Goal: Transaction & Acquisition: Purchase product/service

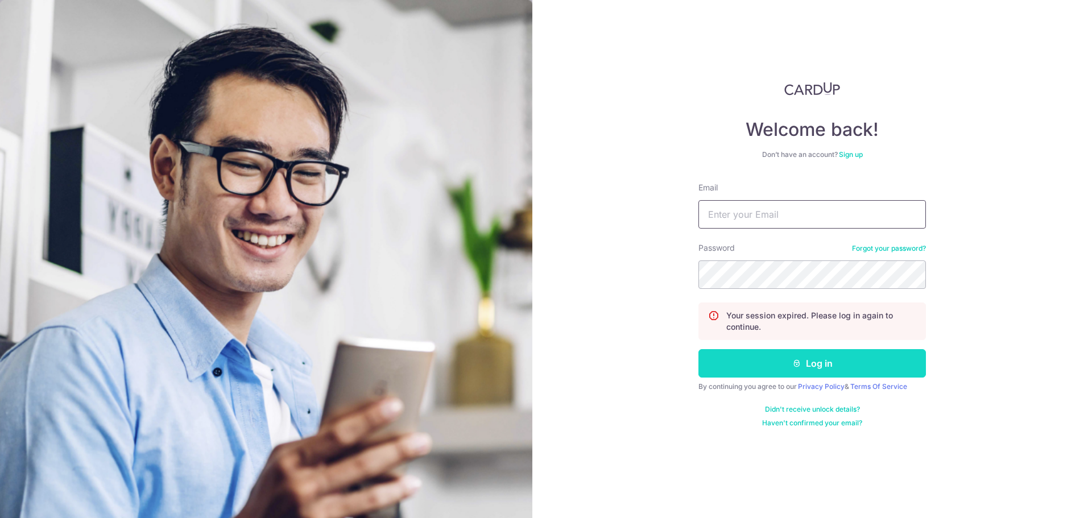
type input "lr.ng@live.com.sg"
click at [778, 356] on button "Log in" at bounding box center [811, 363] width 227 height 28
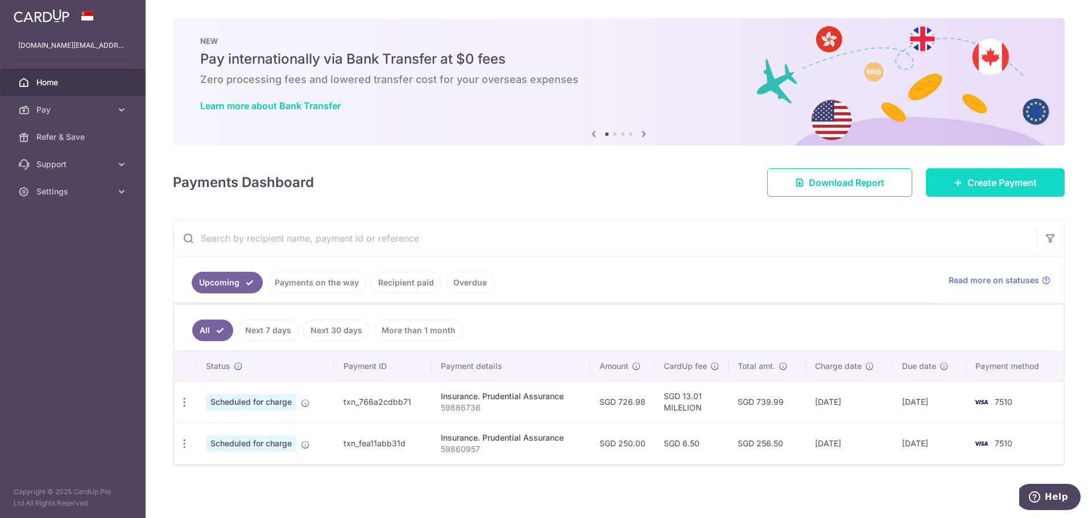
click at [1034, 180] on link "Create Payment" at bounding box center [995, 182] width 139 height 28
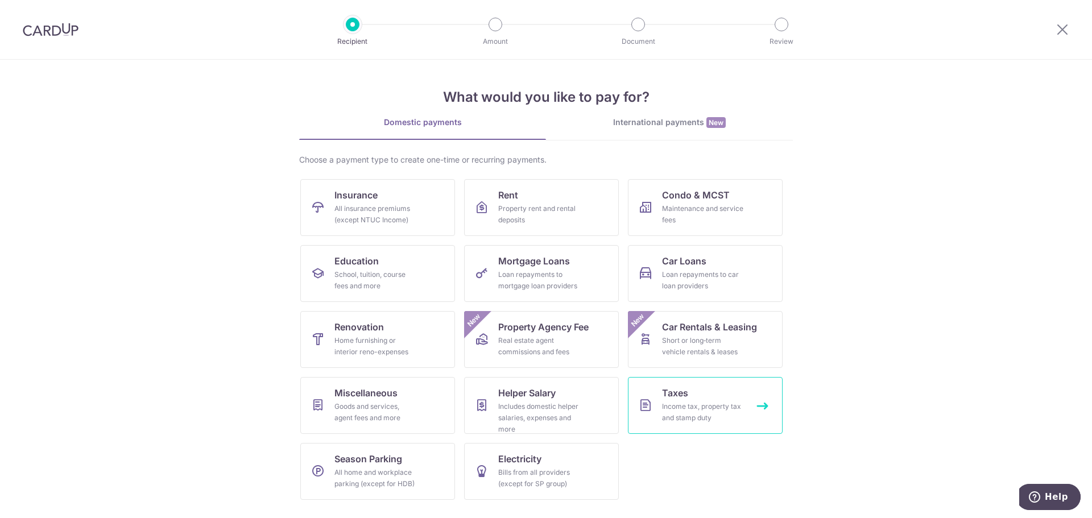
click at [755, 417] on link "Taxes Income tax, property tax and stamp duty" at bounding box center [705, 405] width 155 height 57
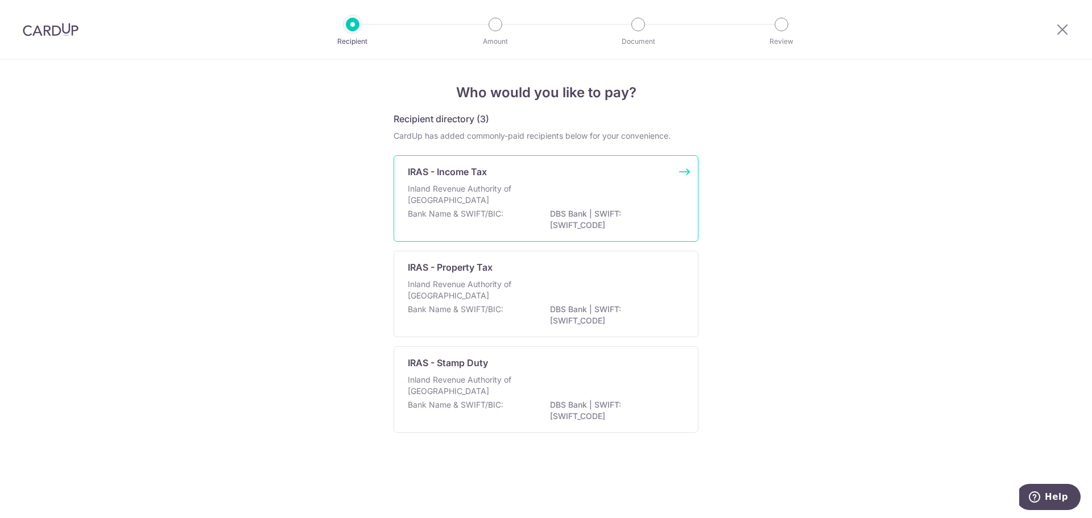
click at [500, 208] on div "Inland Revenue Authority of Singapore" at bounding box center [546, 195] width 276 height 25
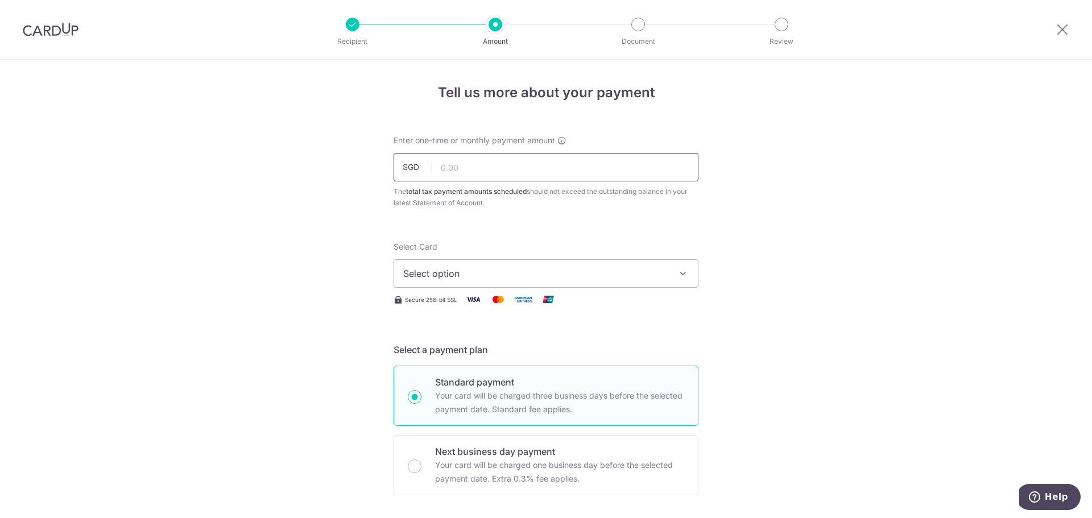
click at [456, 164] on input "text" at bounding box center [545, 167] width 305 height 28
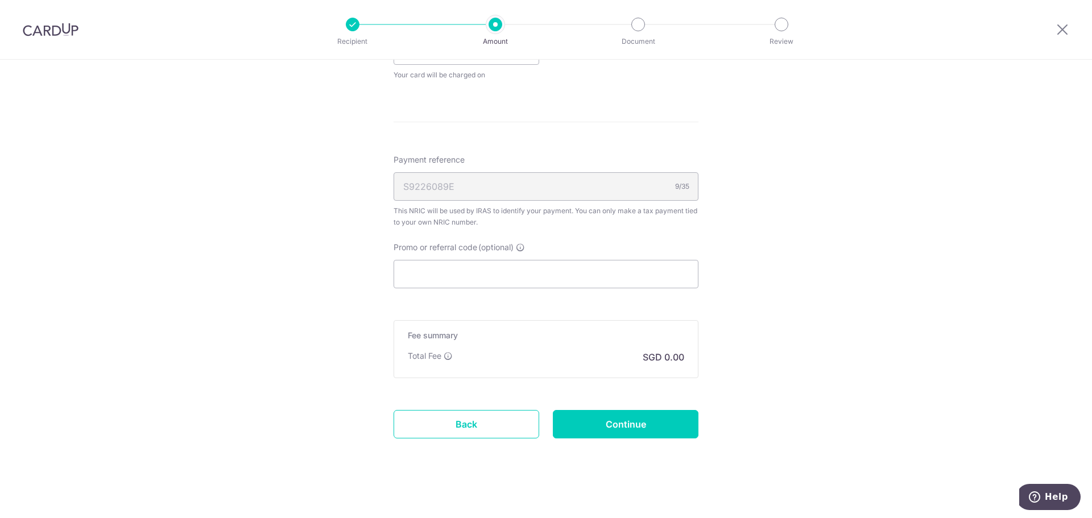
scroll to position [598, 0]
click at [422, 274] on input "Promo or referral code (optional)" at bounding box center [545, 268] width 305 height 28
paste input "MCTAX25"
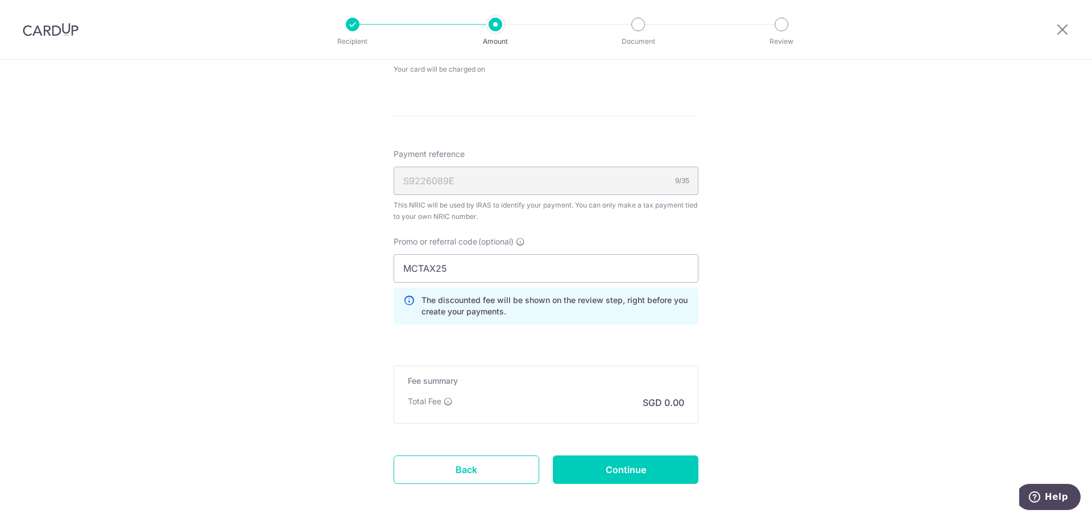
click at [789, 267] on div "Tell us more about your payment Enter one-time or monthly payment amount SGD Th…" at bounding box center [546, 15] width 1092 height 1107
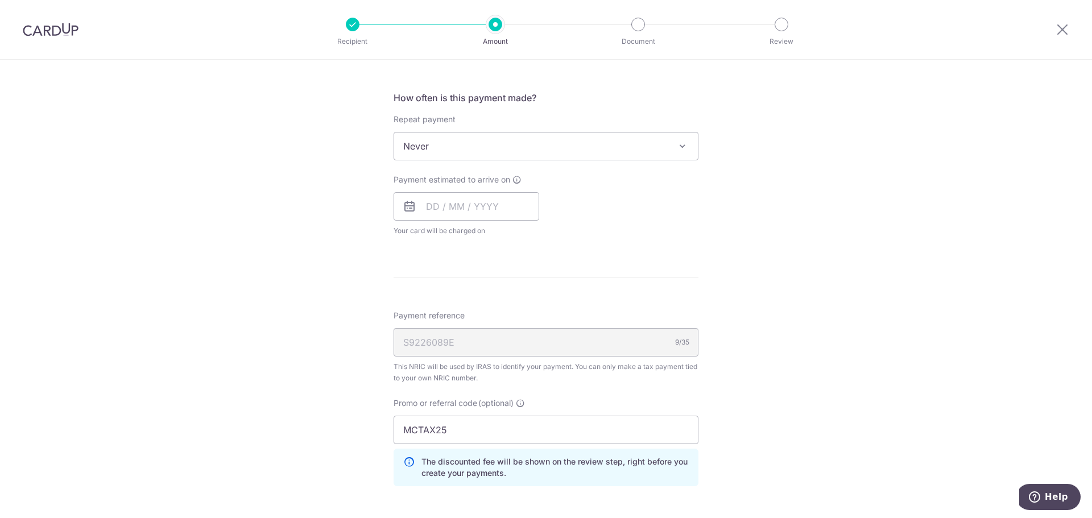
scroll to position [427, 0]
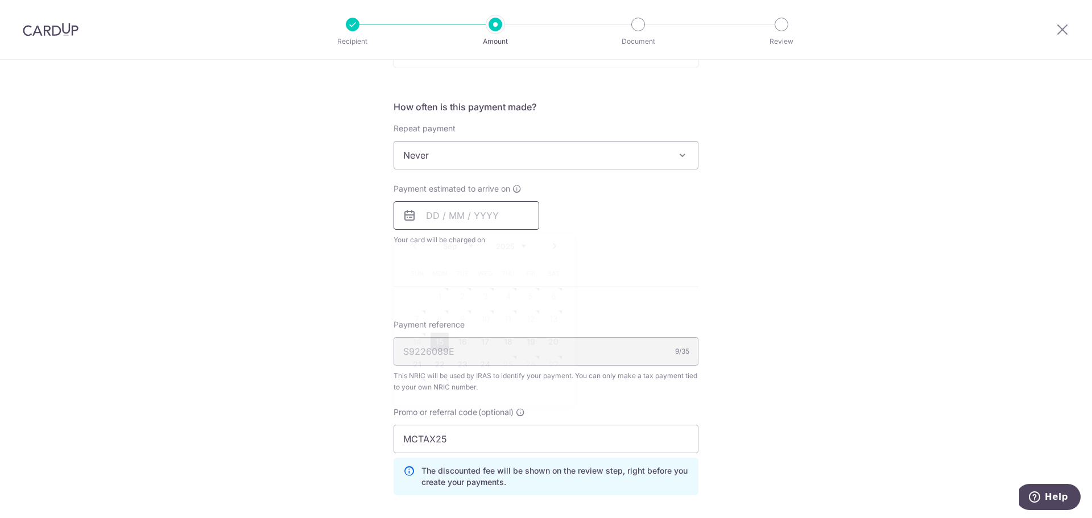
click at [425, 215] on input "text" at bounding box center [466, 215] width 146 height 28
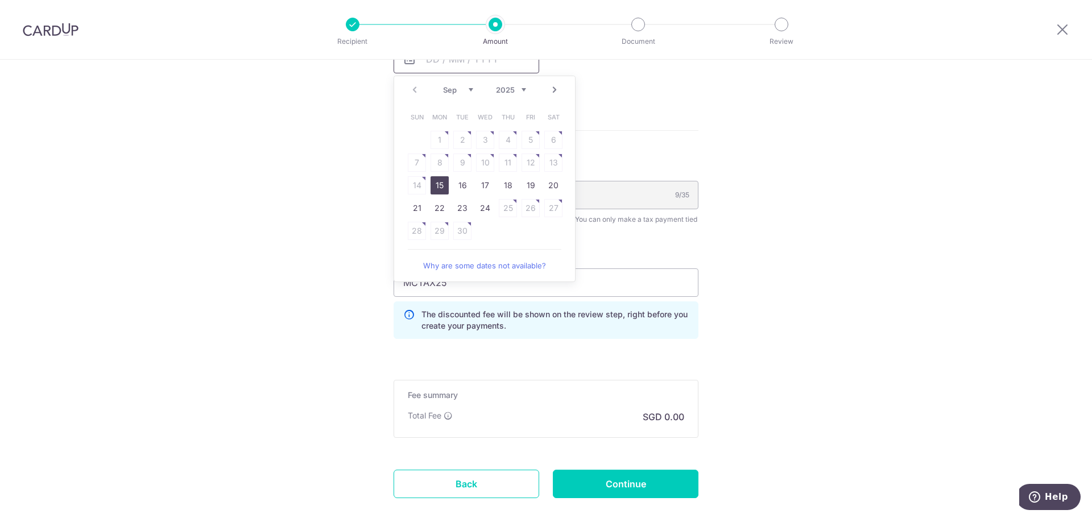
scroll to position [598, 0]
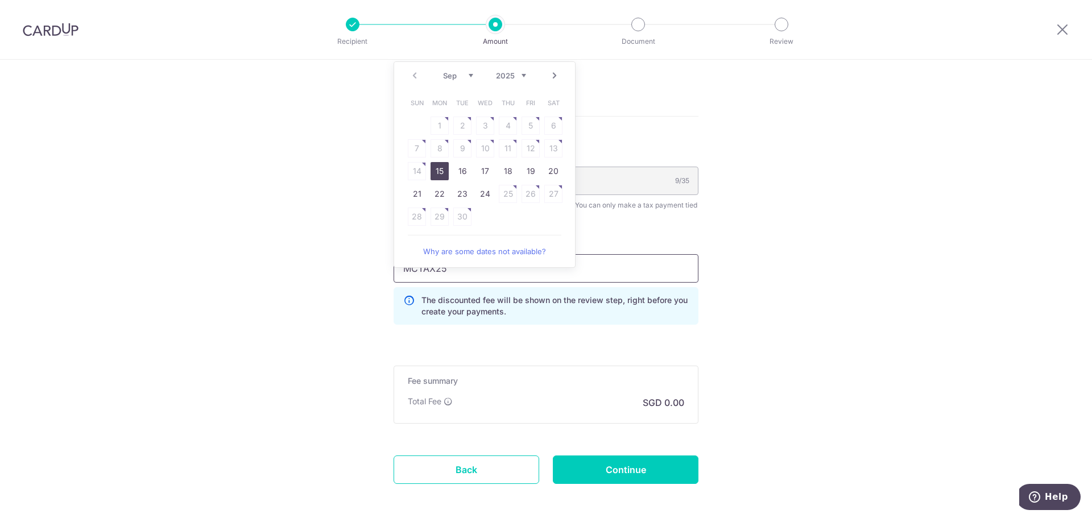
click at [611, 276] on input "MCTAX25" at bounding box center [545, 268] width 305 height 28
drag, startPoint x: 612, startPoint y: 273, endPoint x: 327, endPoint y: 282, distance: 285.0
click at [327, 282] on div "Tell us more about your payment Enter one-time or monthly payment amount SGD Th…" at bounding box center [546, 15] width 1092 height 1107
paste input "LTAX25R"
type input "MLTAX25R"
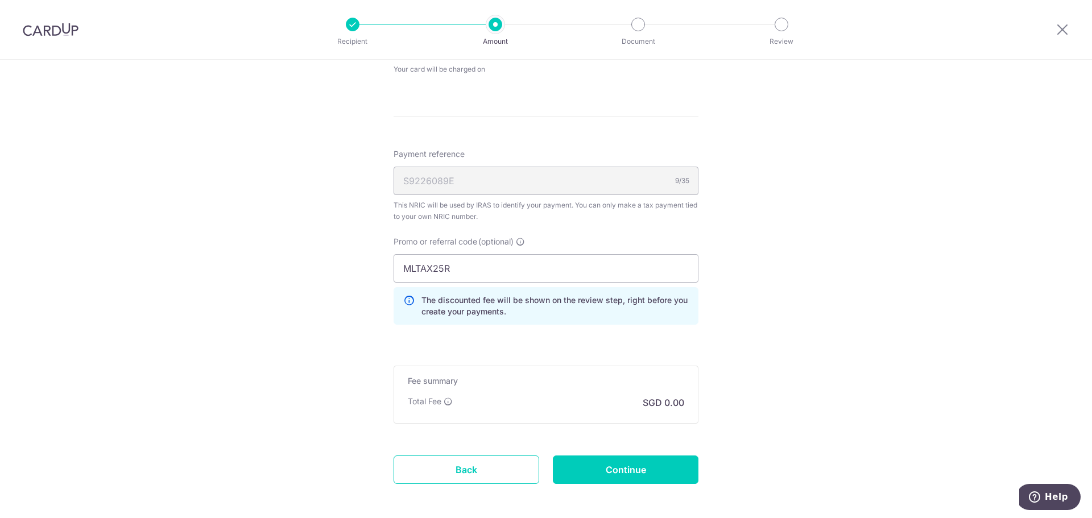
click at [769, 267] on div "Tell us more about your payment Enter one-time or monthly payment amount SGD Th…" at bounding box center [546, 15] width 1092 height 1107
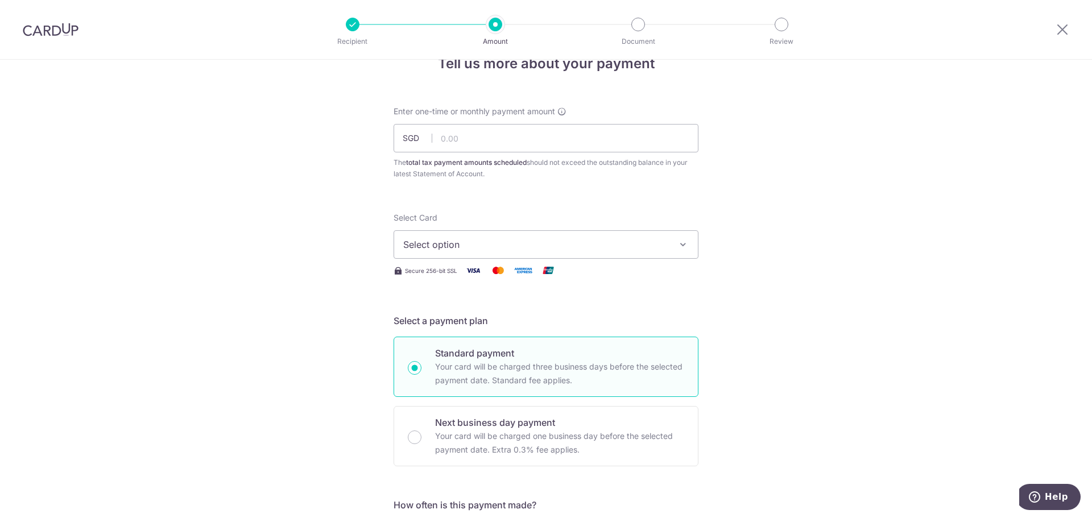
scroll to position [0, 0]
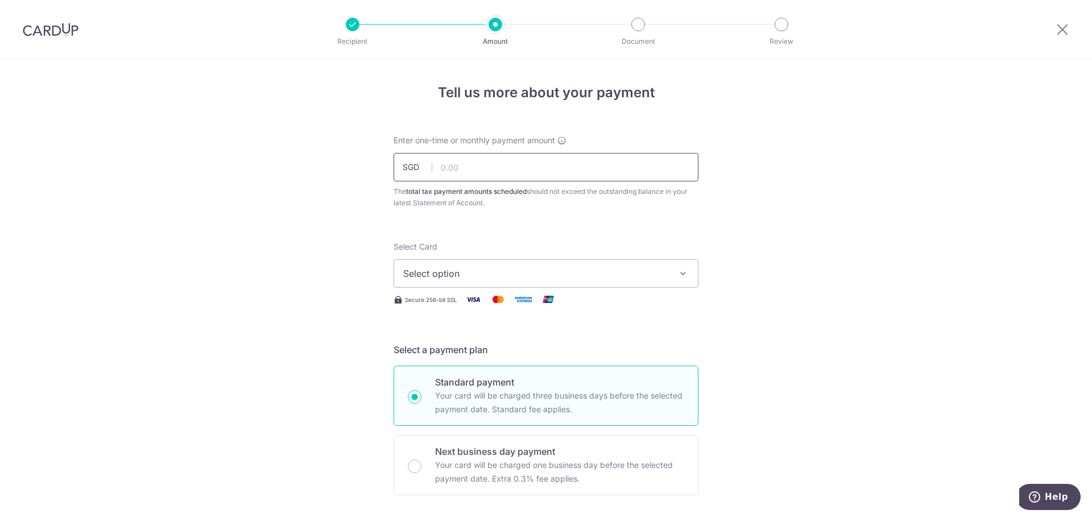
click at [539, 168] on input "text" at bounding box center [545, 167] width 305 height 28
paste input "873.40"
type input "873.40"
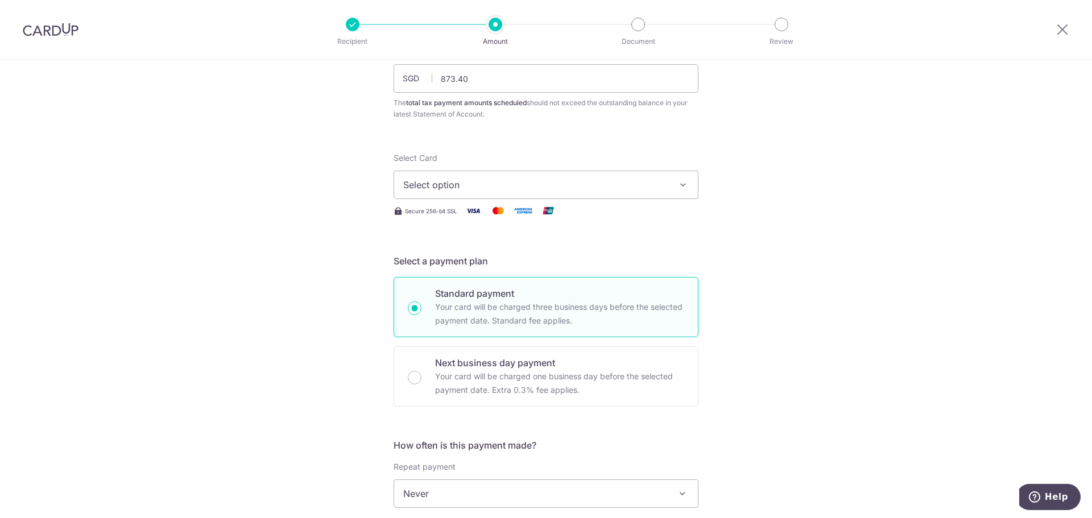
scroll to position [114, 0]
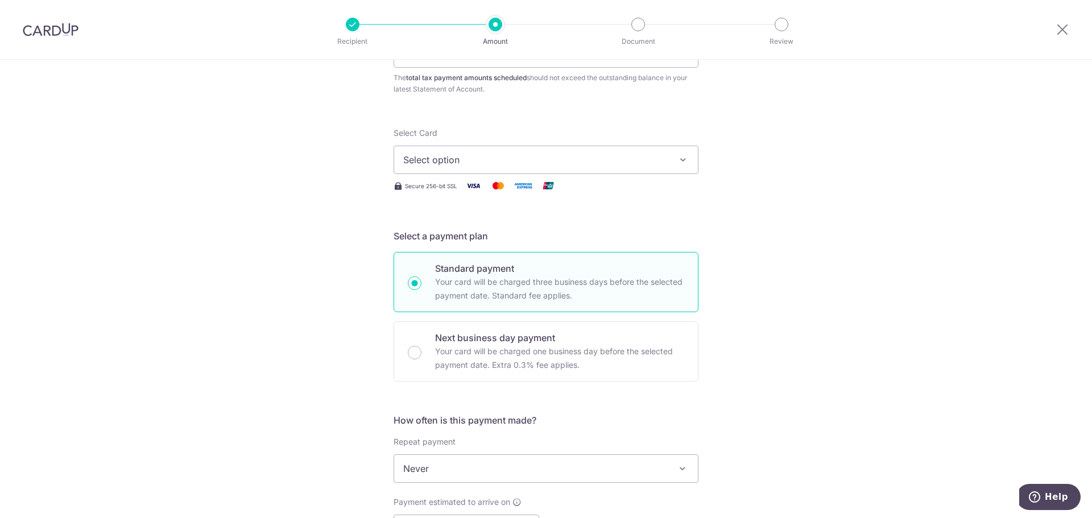
click at [528, 154] on span "Select option" at bounding box center [535, 160] width 265 height 14
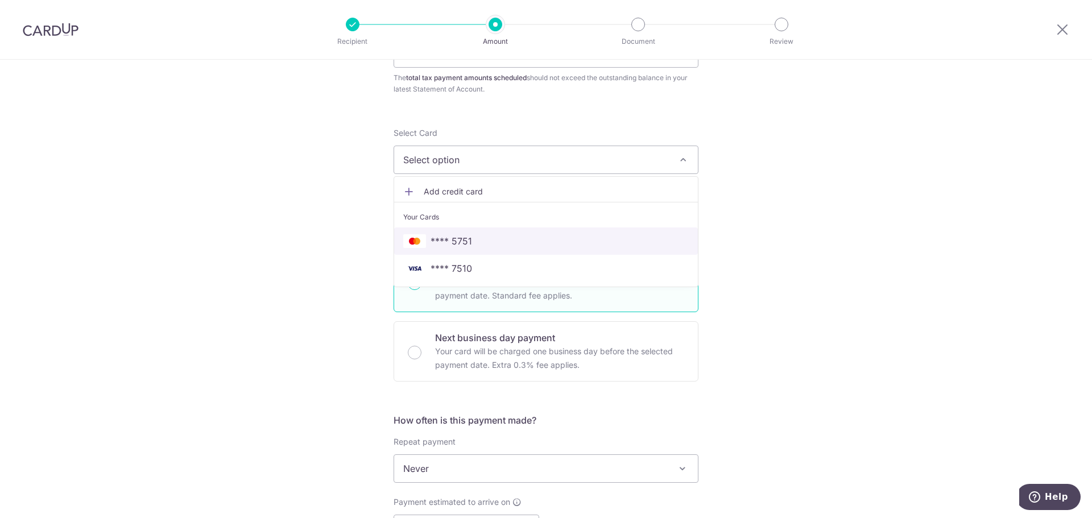
click at [467, 243] on span "**** 5751" at bounding box center [451, 241] width 42 height 14
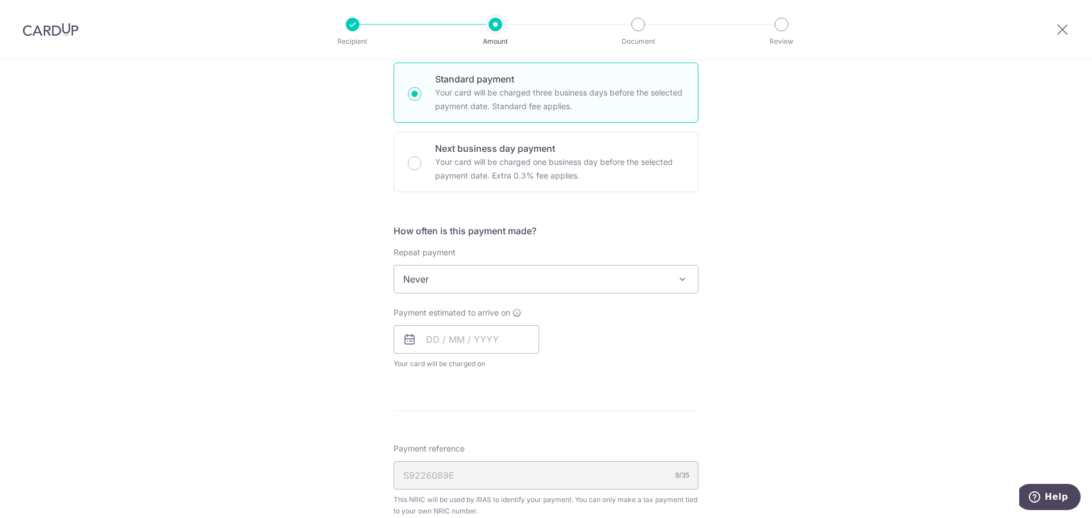
scroll to position [341, 0]
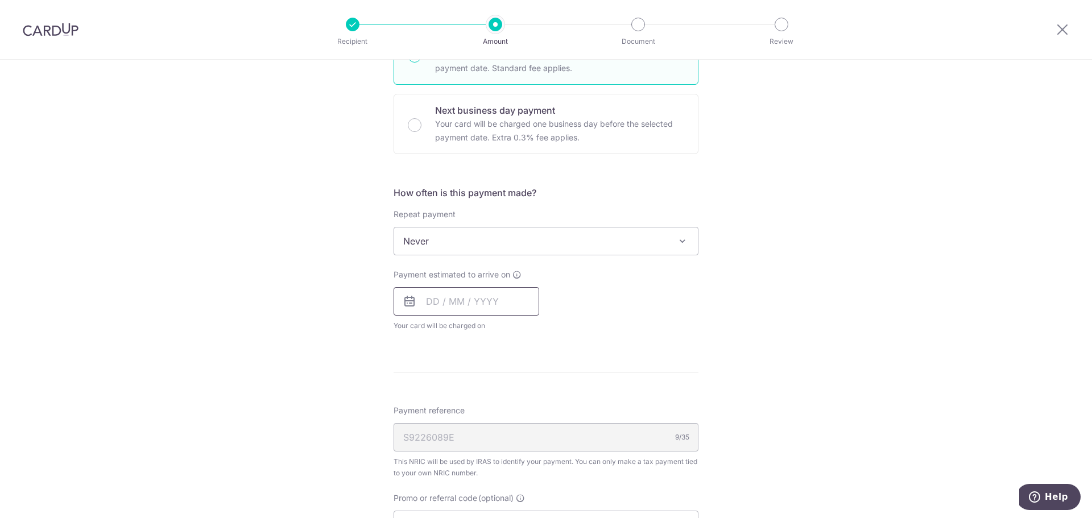
click at [492, 301] on input "text" at bounding box center [466, 301] width 146 height 28
click at [436, 427] on link "15" at bounding box center [439, 428] width 18 height 18
type input "[DATE]"
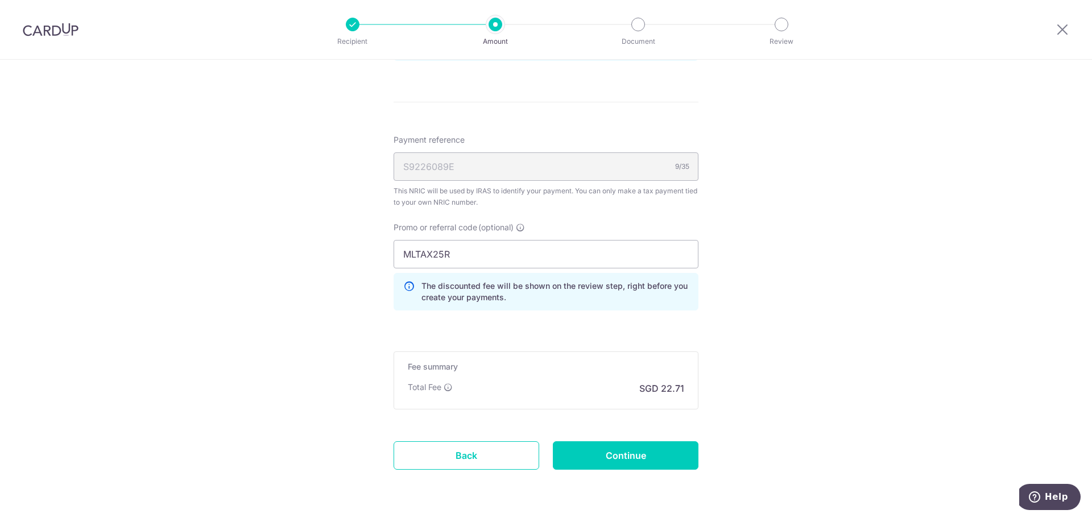
scroll to position [682, 0]
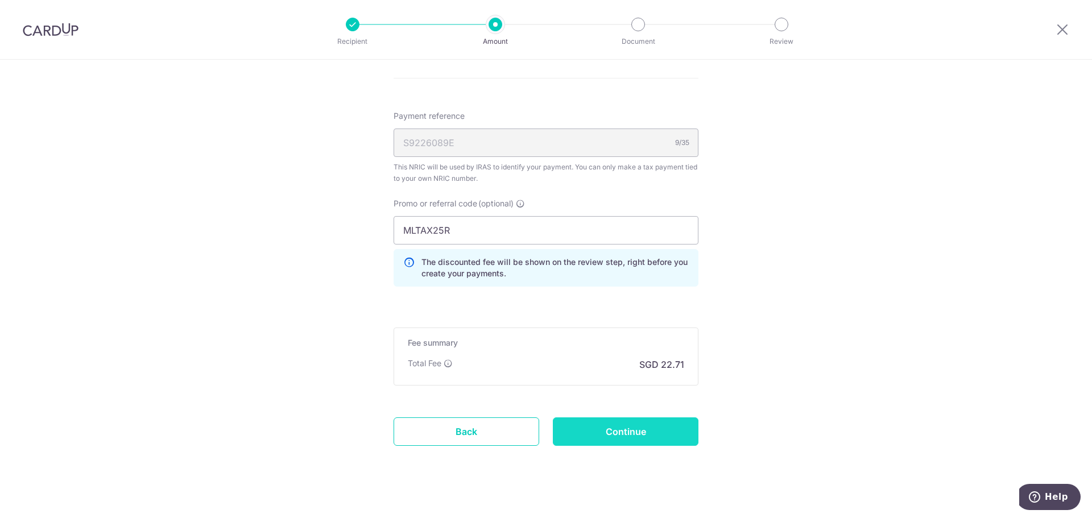
click at [640, 433] on input "Continue" at bounding box center [626, 431] width 146 height 28
type input "Create Schedule"
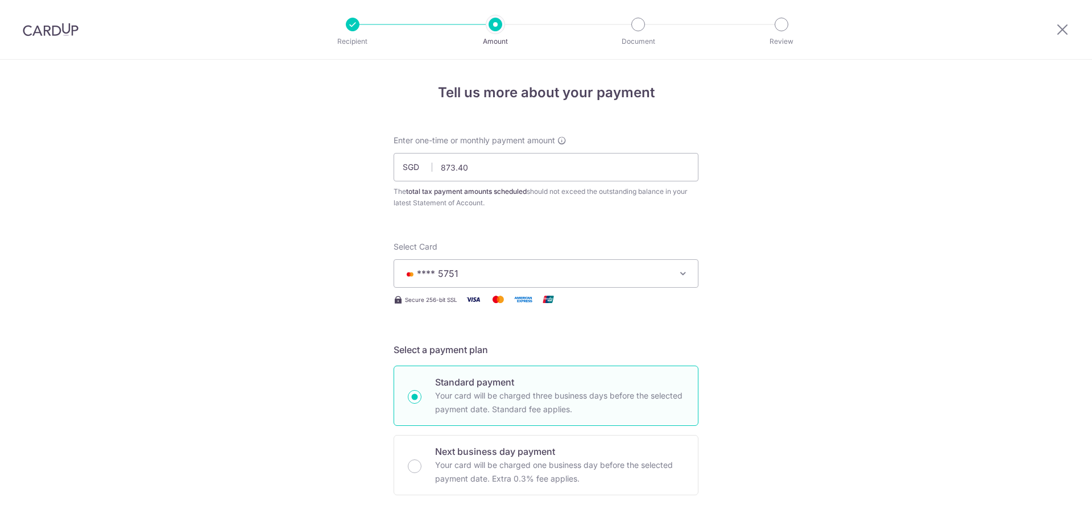
scroll to position [711, 0]
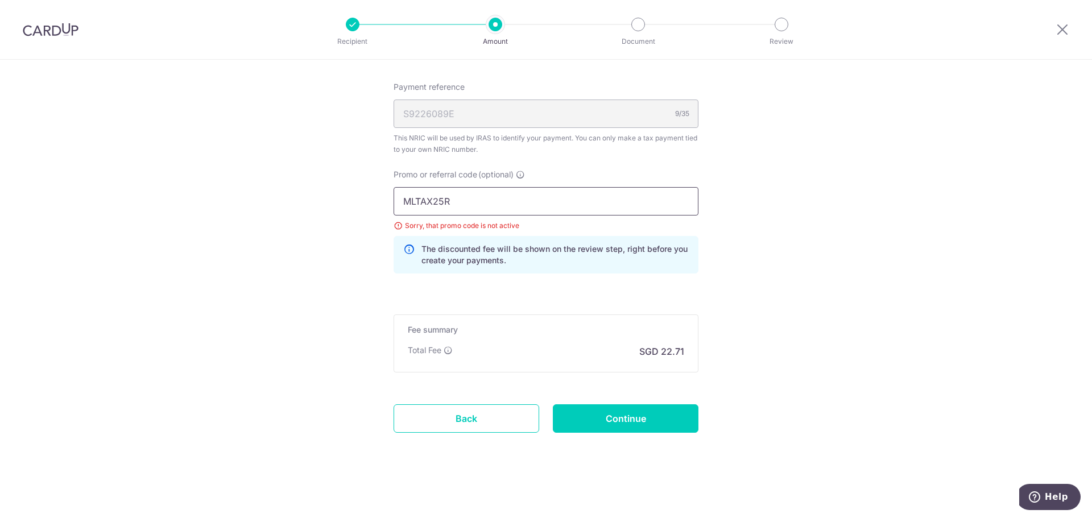
drag, startPoint x: 469, startPoint y: 193, endPoint x: 286, endPoint y: 180, distance: 183.0
paste input "CTAX25"
type input "MCTAX25"
click at [603, 422] on input "Continue" at bounding box center [626, 418] width 146 height 28
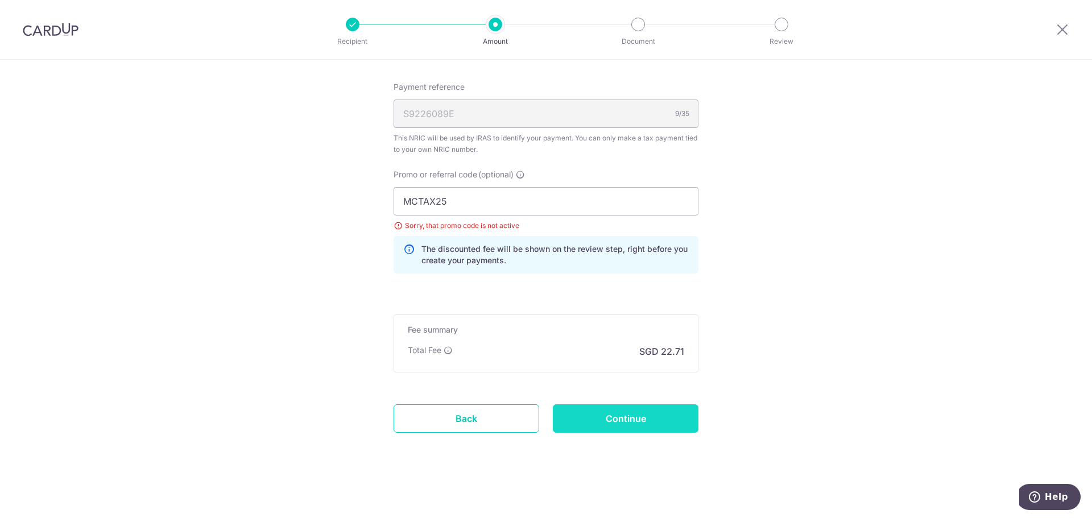
type input "Update Schedule"
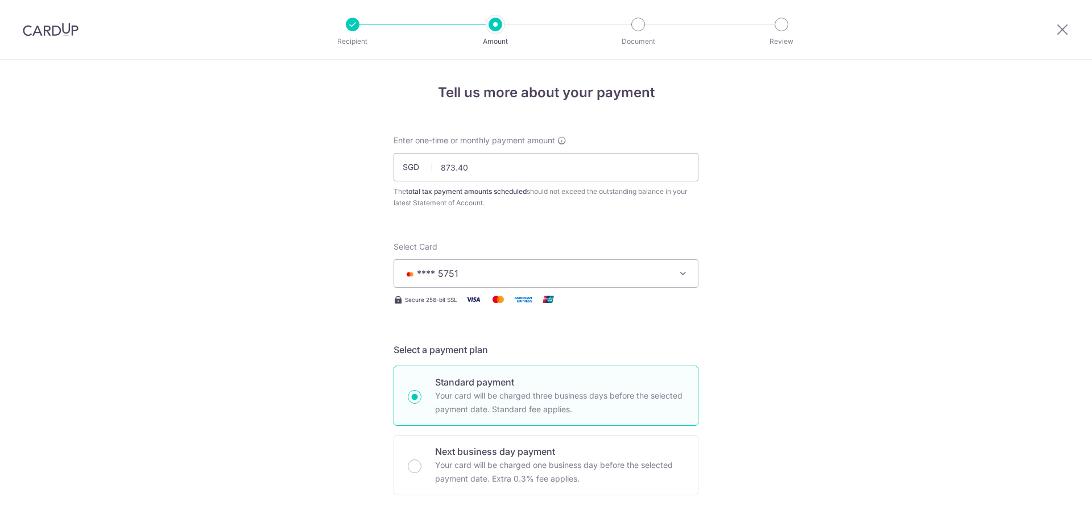
scroll to position [711, 0]
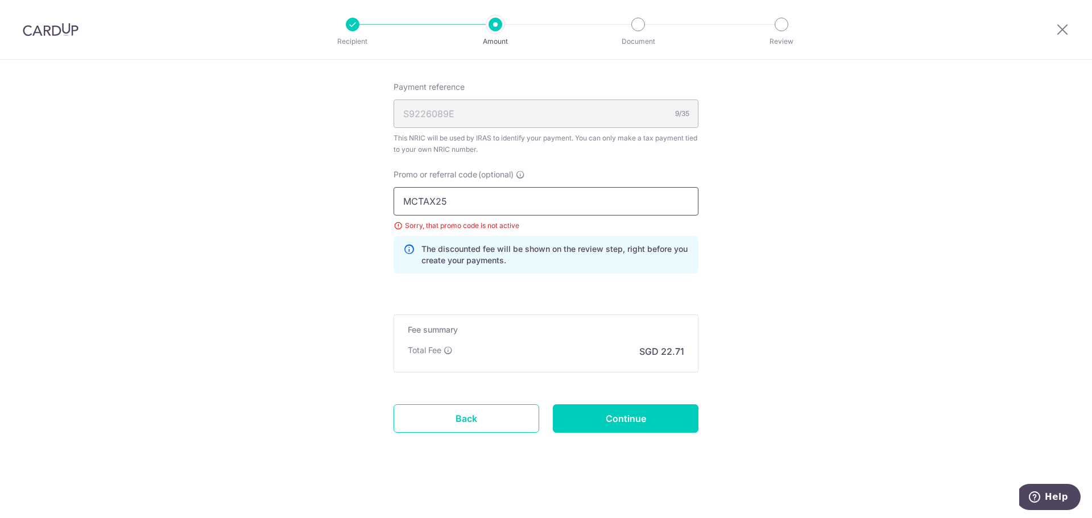
click at [578, 202] on input "MCTAX25" at bounding box center [545, 201] width 305 height 28
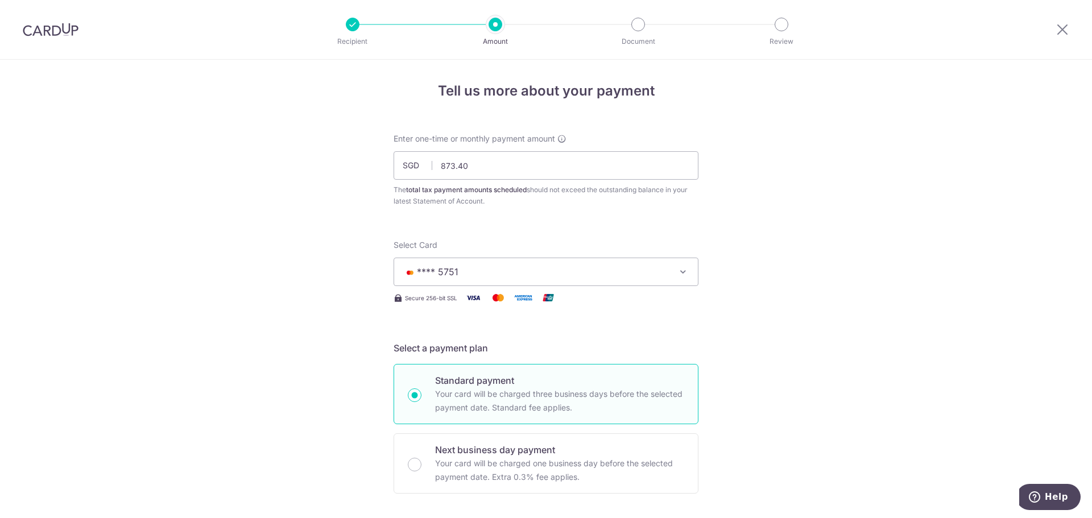
scroll to position [0, 0]
click at [635, 267] on span "**** 5751" at bounding box center [535, 274] width 265 height 14
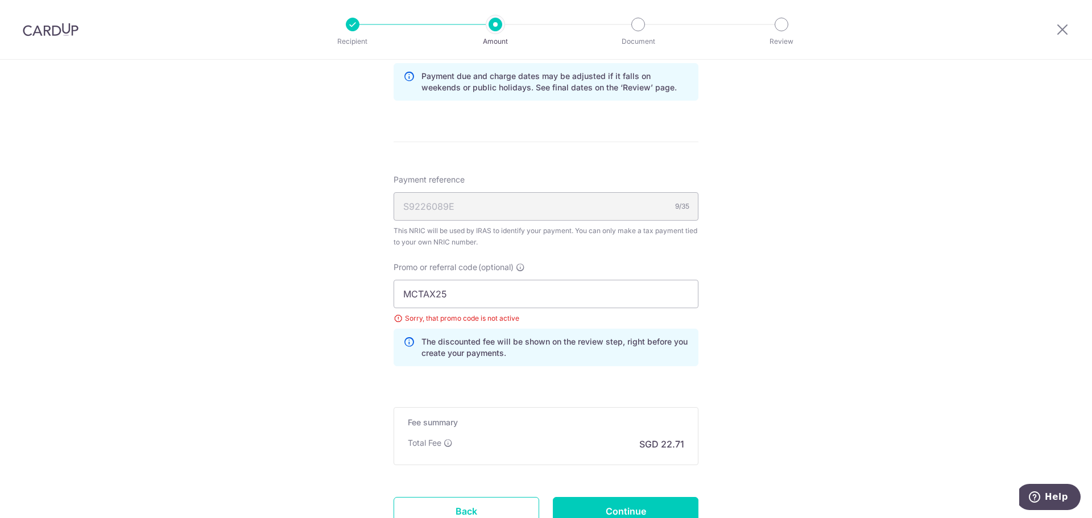
scroll to position [626, 0]
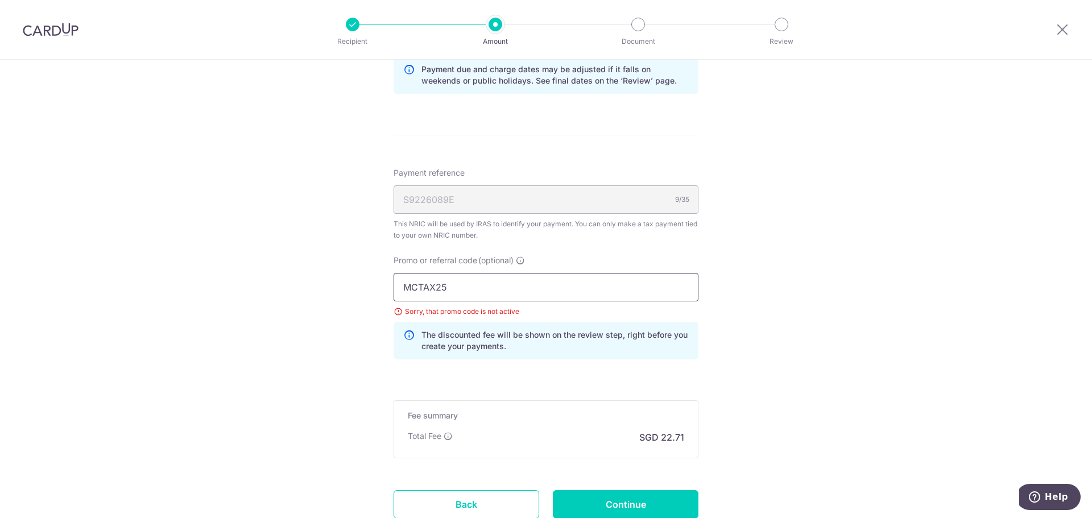
drag, startPoint x: 469, startPoint y: 283, endPoint x: 383, endPoint y: 283, distance: 85.3
click at [387, 283] on div "Promo or referral code (optional) MCTAX25 Sorry, that promo code is not active …" at bounding box center [546, 312] width 318 height 114
paste input "VTAX25ONE"
type input "VTAX25ONE"
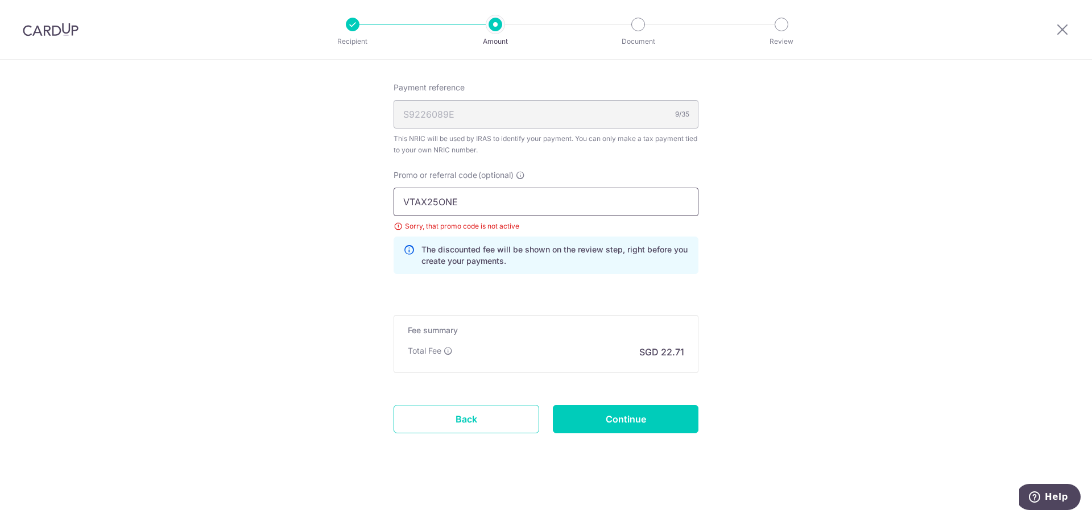
scroll to position [711, 0]
click at [673, 431] on input "Continue" at bounding box center [626, 418] width 146 height 28
type input "Update Schedule"
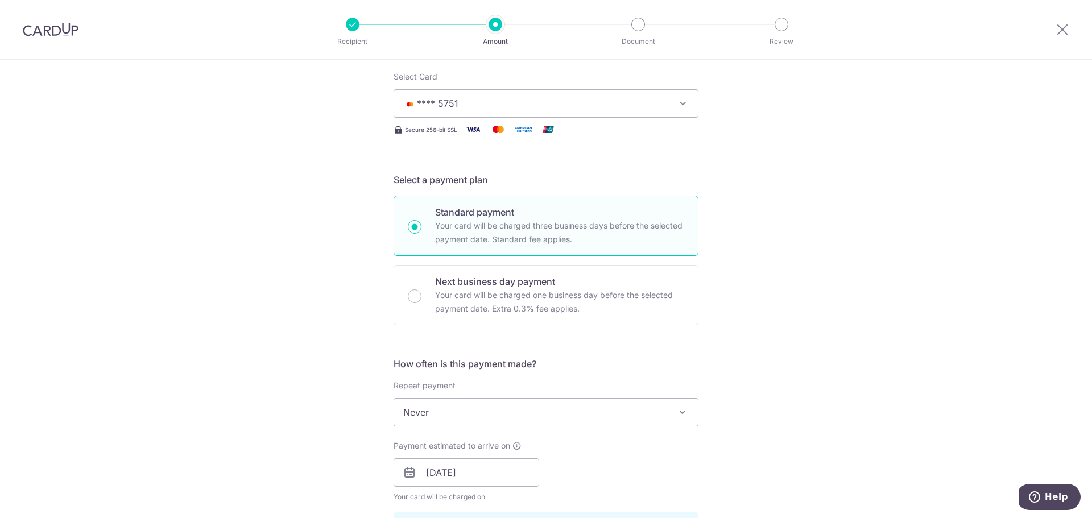
scroll to position [143, 0]
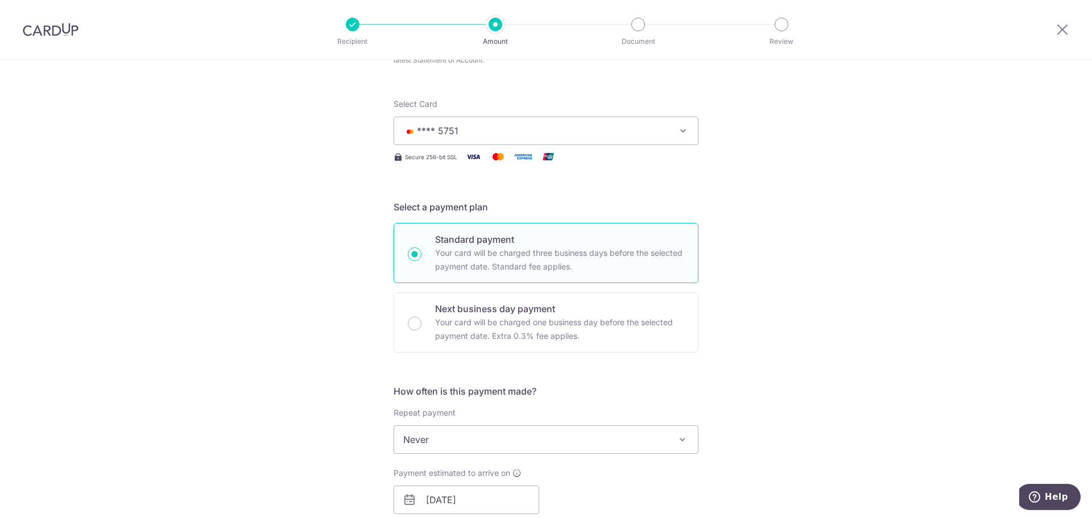
click at [466, 130] on span "**** 5751" at bounding box center [535, 131] width 265 height 14
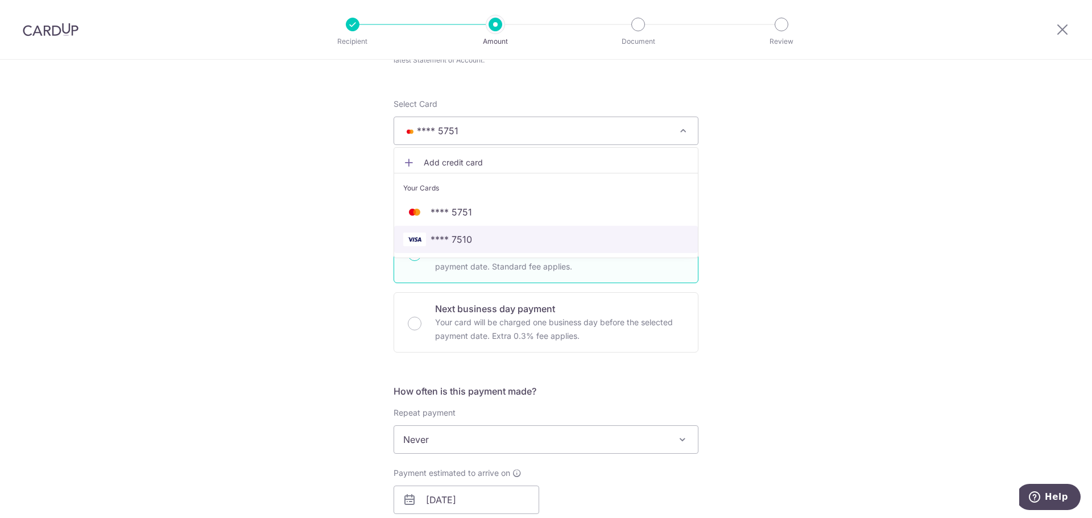
click at [426, 236] on span "**** 7510" at bounding box center [545, 240] width 285 height 14
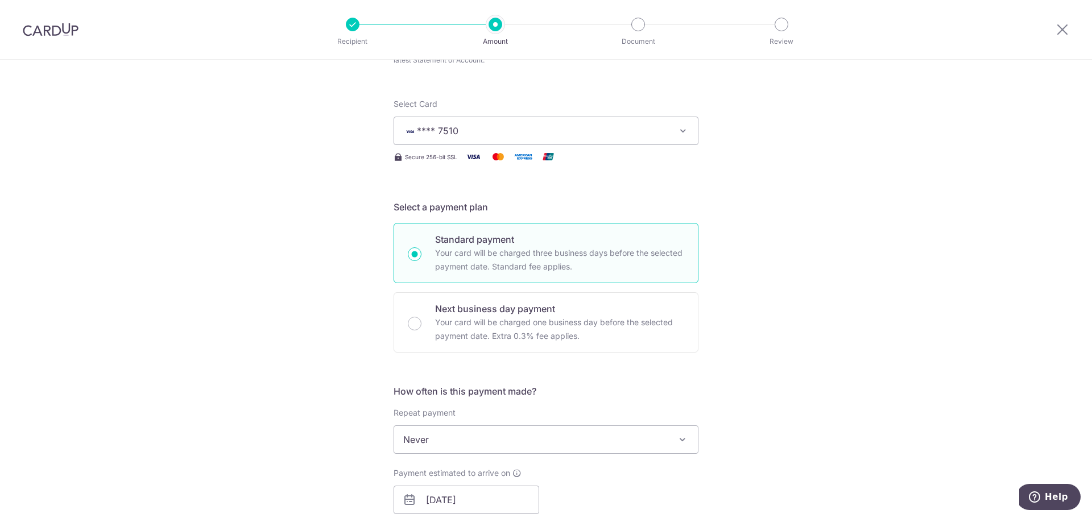
click at [737, 220] on div "Tell us more about your payment Enter one-time or monthly payment amount SGD 87…" at bounding box center [546, 502] width 1092 height 1170
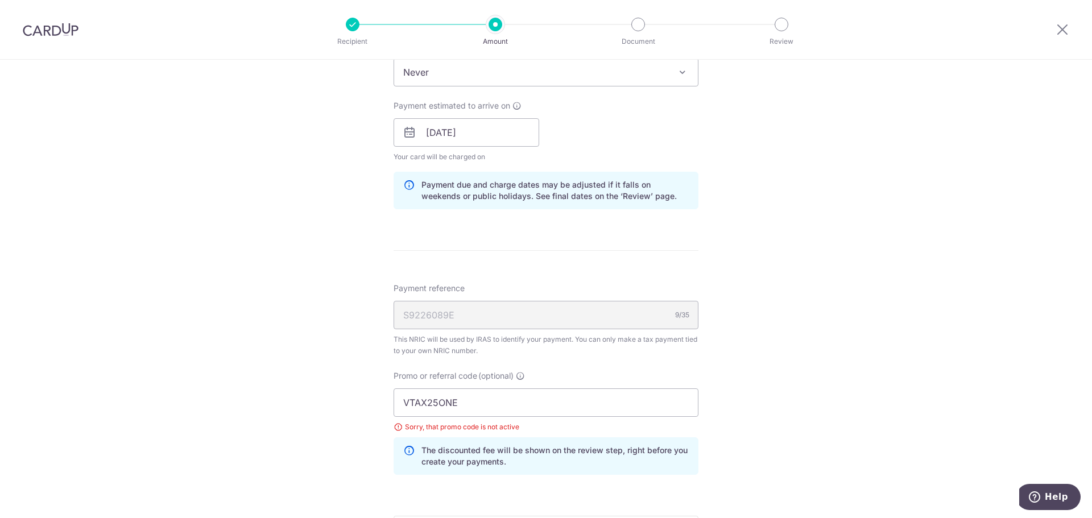
scroll to position [711, 0]
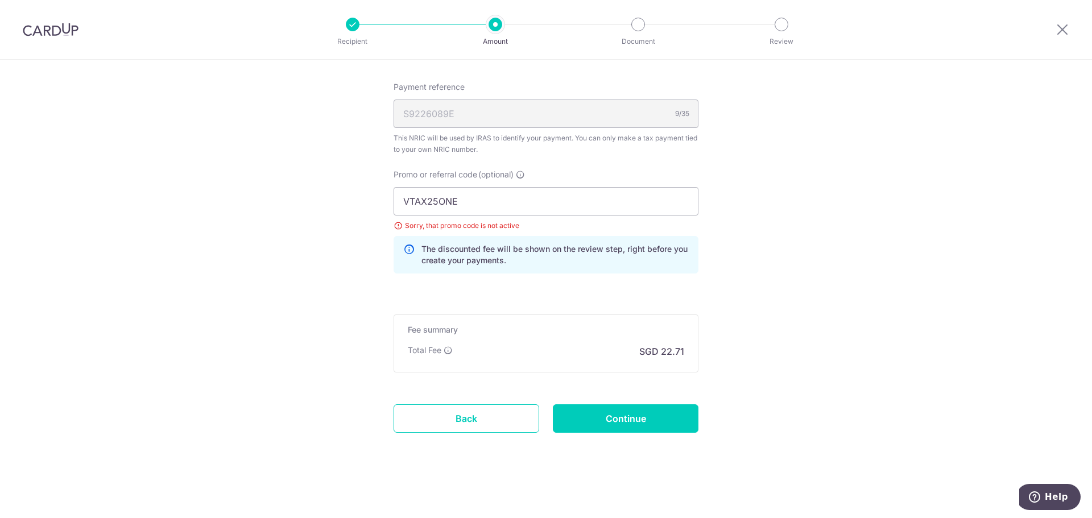
click at [620, 423] on input "Continue" at bounding box center [626, 418] width 146 height 28
type input "Update Schedule"
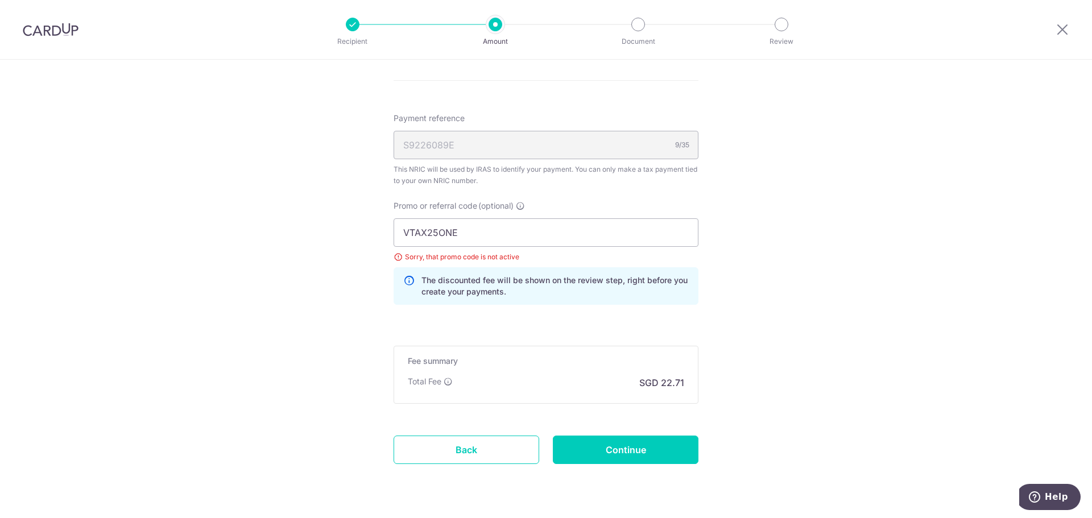
scroll to position [682, 0]
click at [562, 225] on input "VTAX25ONE" at bounding box center [545, 230] width 305 height 28
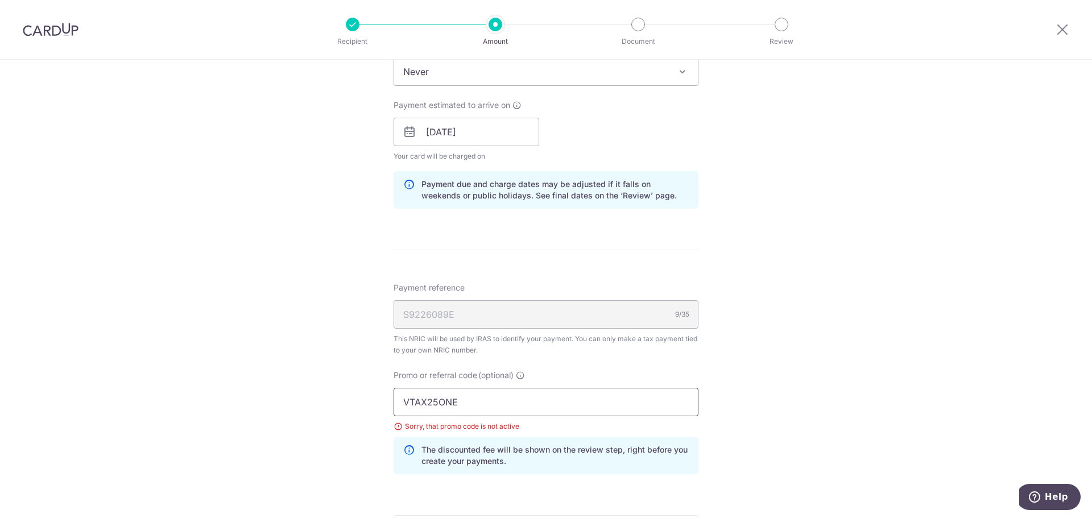
scroll to position [569, 0]
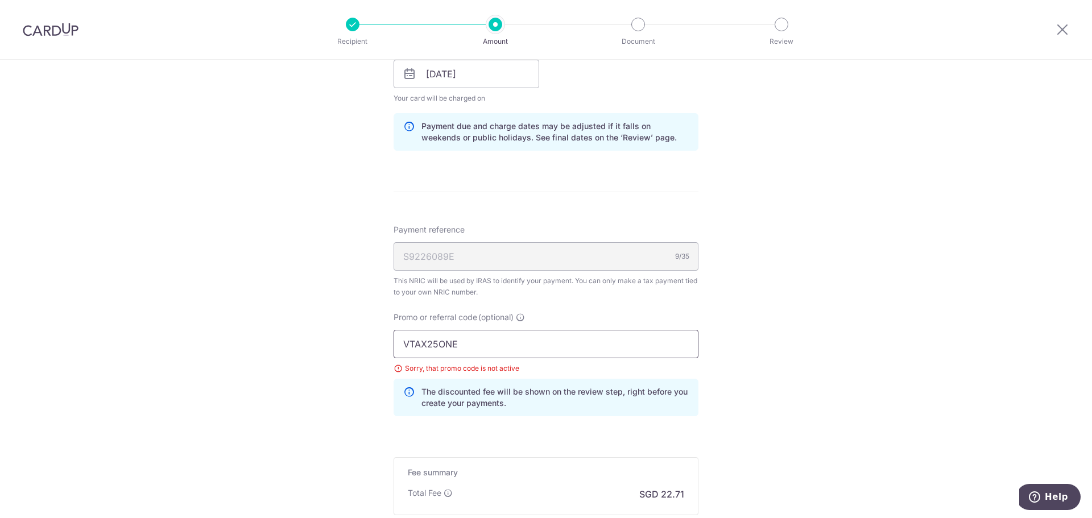
drag, startPoint x: 449, startPoint y: 344, endPoint x: 292, endPoint y: 343, distance: 156.4
click at [296, 343] on div "Tell us more about your payment Enter one-time or monthly payment amount SGD 87…" at bounding box center [546, 76] width 1092 height 1170
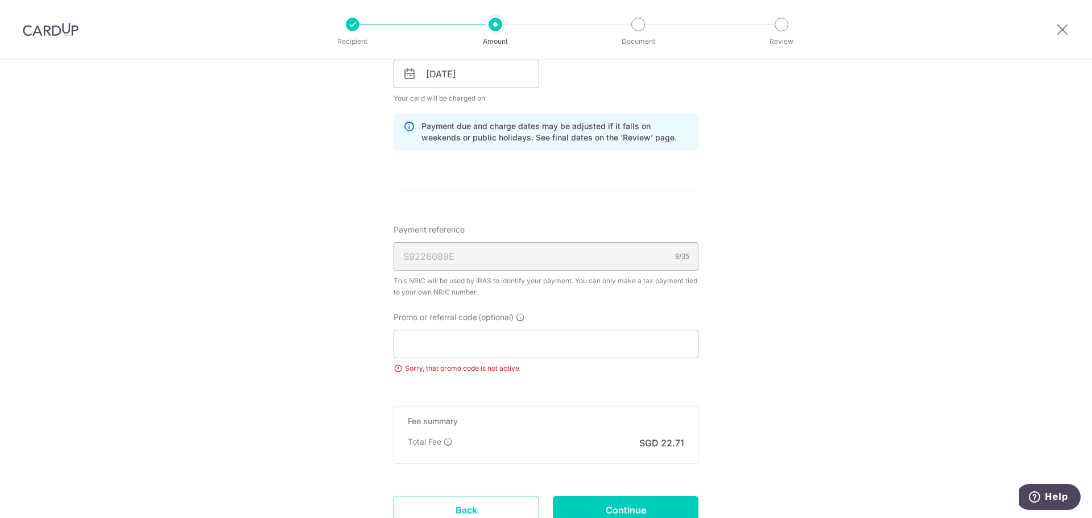
click at [784, 325] on div "Tell us more about your payment Enter one-time or monthly payment amount SGD 87…" at bounding box center [546, 50] width 1092 height 1119
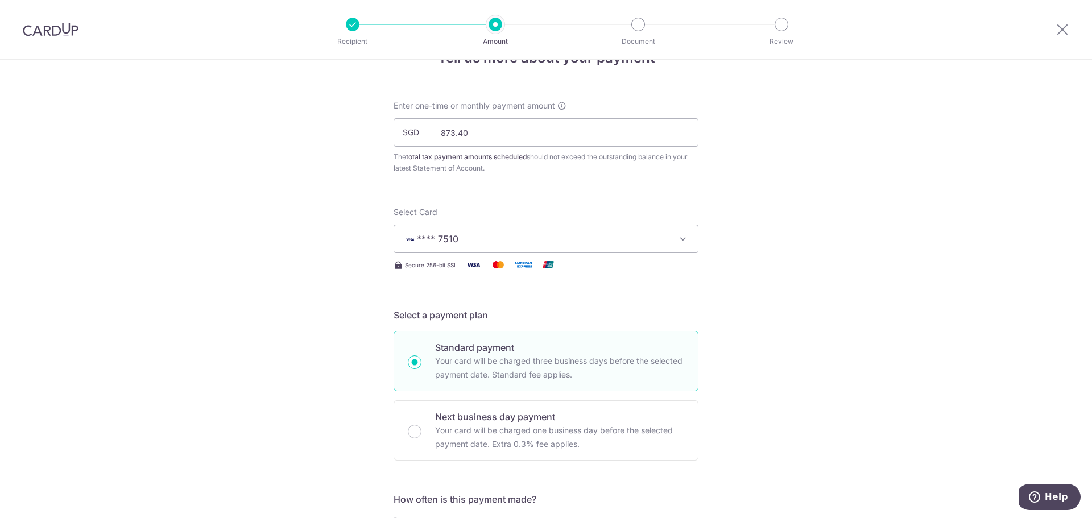
scroll to position [0, 0]
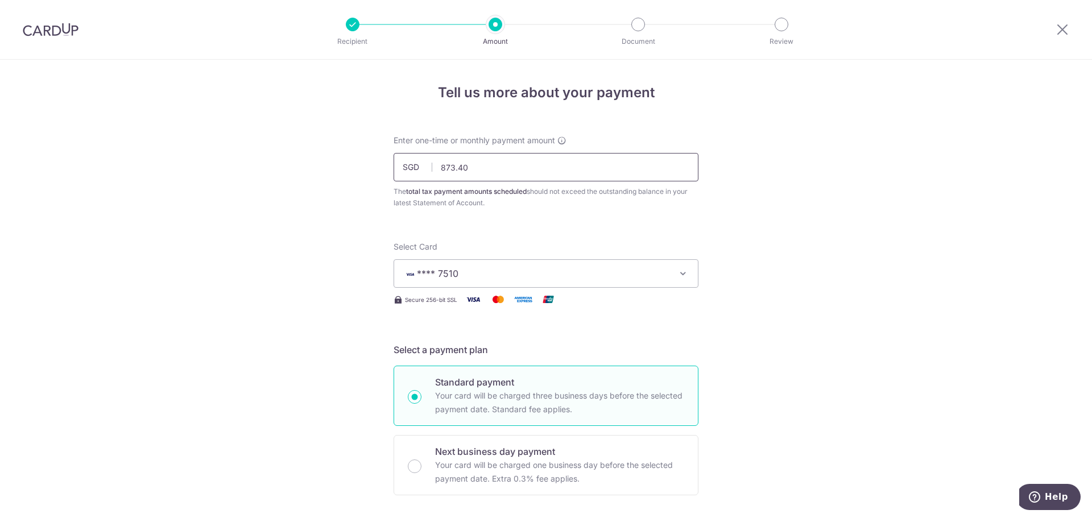
click at [562, 164] on input "873.40" at bounding box center [545, 167] width 305 height 28
click at [427, 172] on span "SGD" at bounding box center [418, 166] width 30 height 11
drag, startPoint x: 473, startPoint y: 161, endPoint x: 374, endPoint y: 158, distance: 99.0
click at [449, 168] on input "text" at bounding box center [545, 167] width 305 height 28
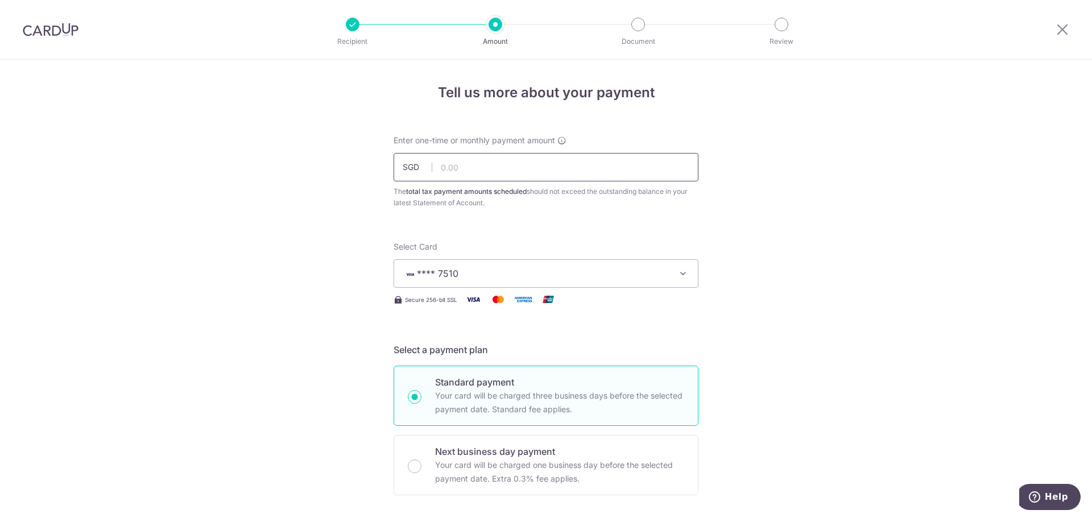
type input "873.40"
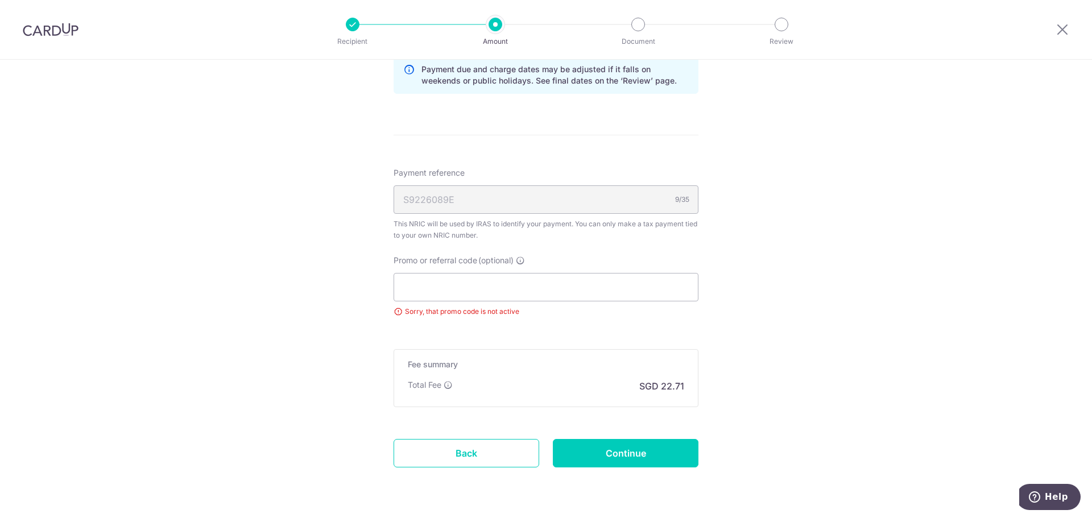
scroll to position [660, 0]
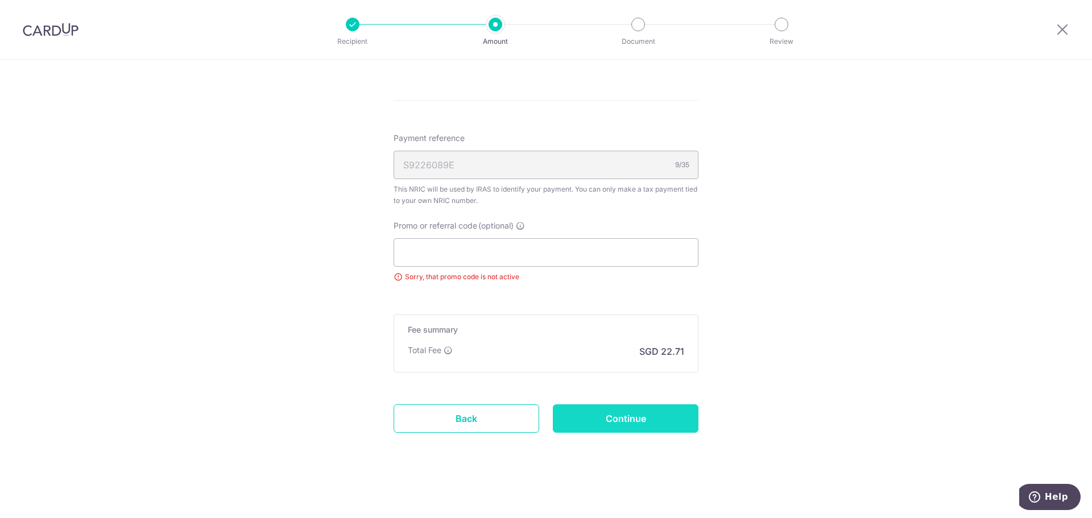
click at [673, 419] on input "Continue" at bounding box center [626, 418] width 146 height 28
type input "Update Schedule"
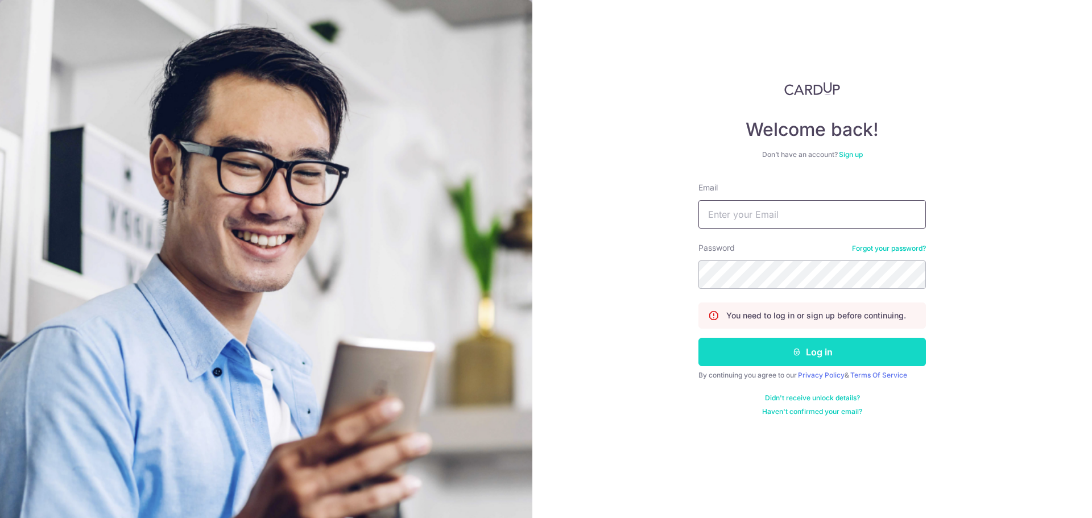
type input "lr.ng@live.com.sg"
click at [757, 346] on button "Log in" at bounding box center [811, 352] width 227 height 28
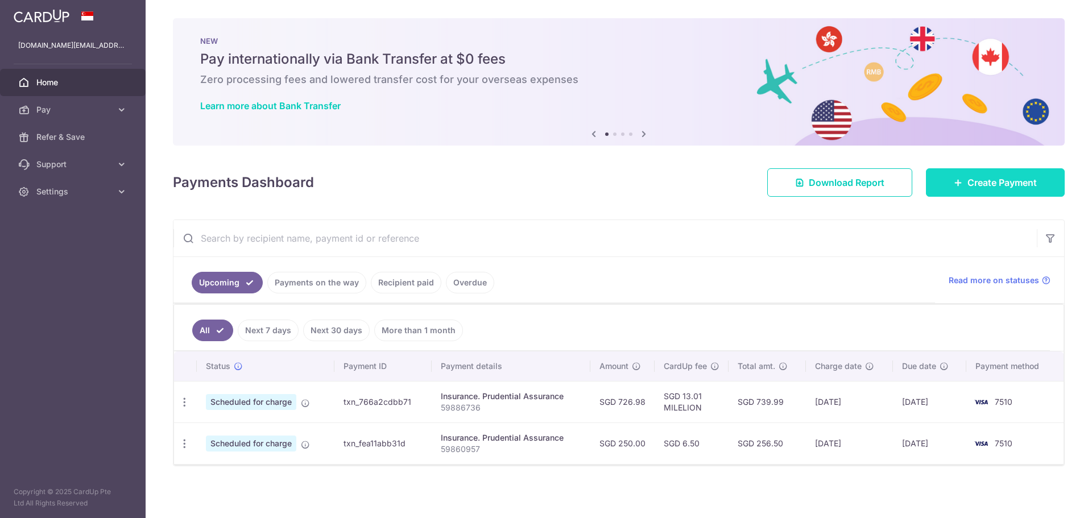
click at [993, 190] on link "Create Payment" at bounding box center [995, 182] width 139 height 28
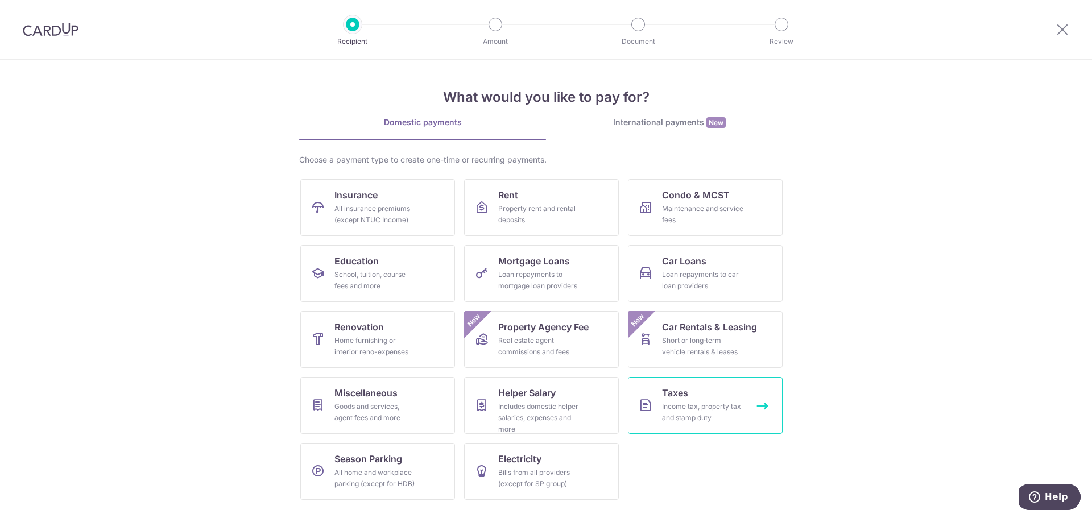
click at [649, 424] on link "Taxes Income tax, property tax and stamp duty" at bounding box center [705, 405] width 155 height 57
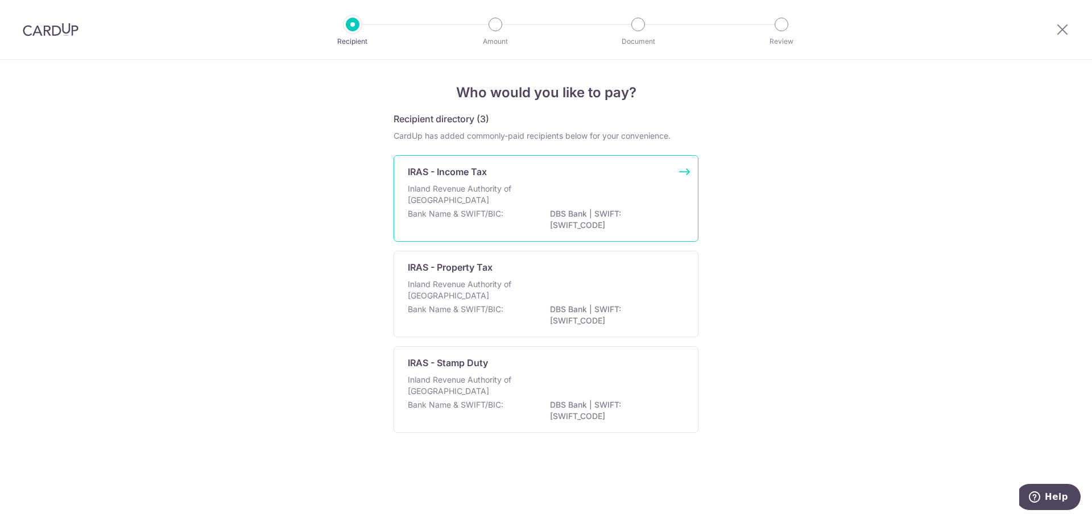
click at [557, 210] on p "DBS Bank | SWIFT: [SWIFT_CODE]" at bounding box center [613, 219] width 127 height 23
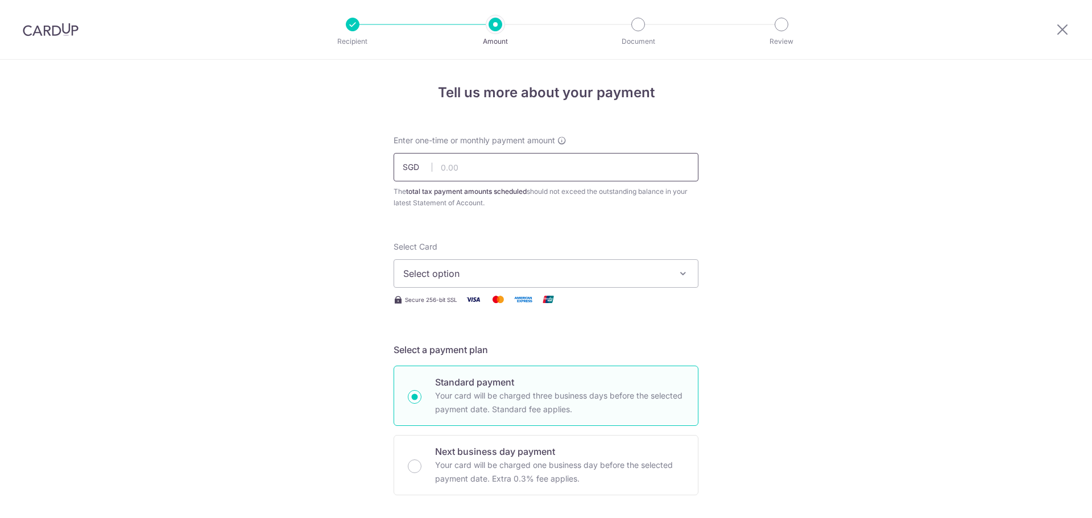
click at [483, 164] on input "text" at bounding box center [545, 167] width 305 height 28
type input "873.40"
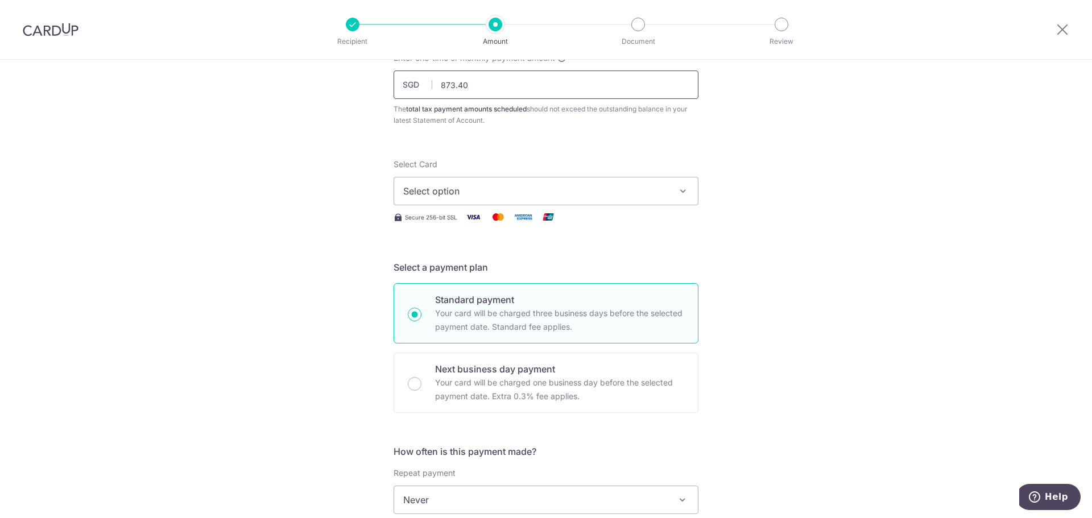
scroll to position [57, 0]
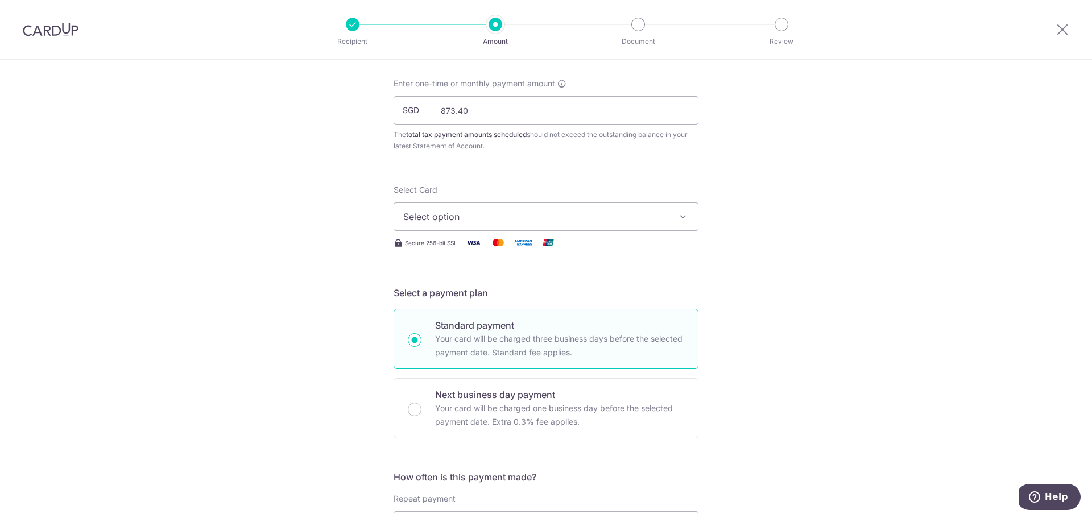
click at [445, 218] on span "Select option" at bounding box center [535, 217] width 265 height 14
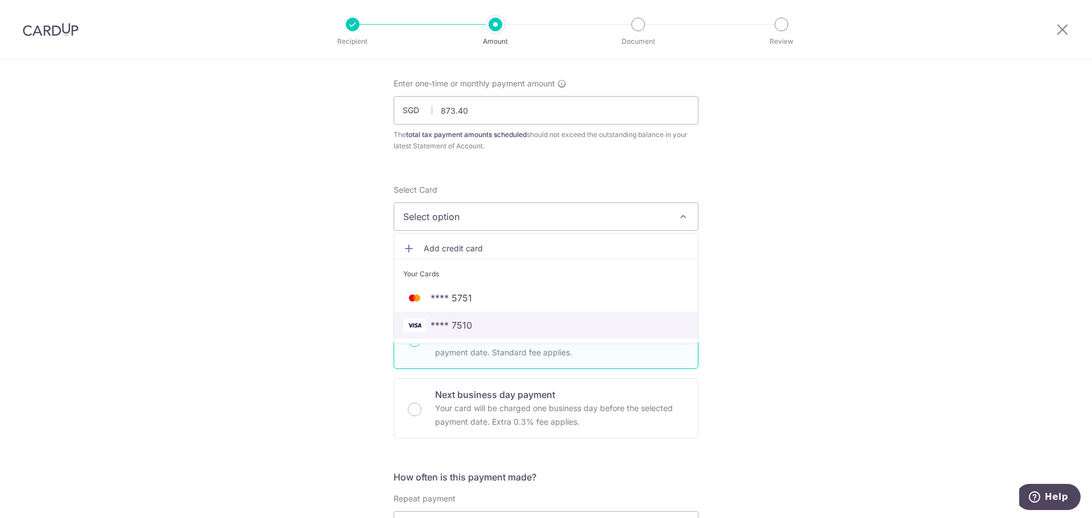
click at [440, 325] on span "**** 7510" at bounding box center [451, 325] width 42 height 14
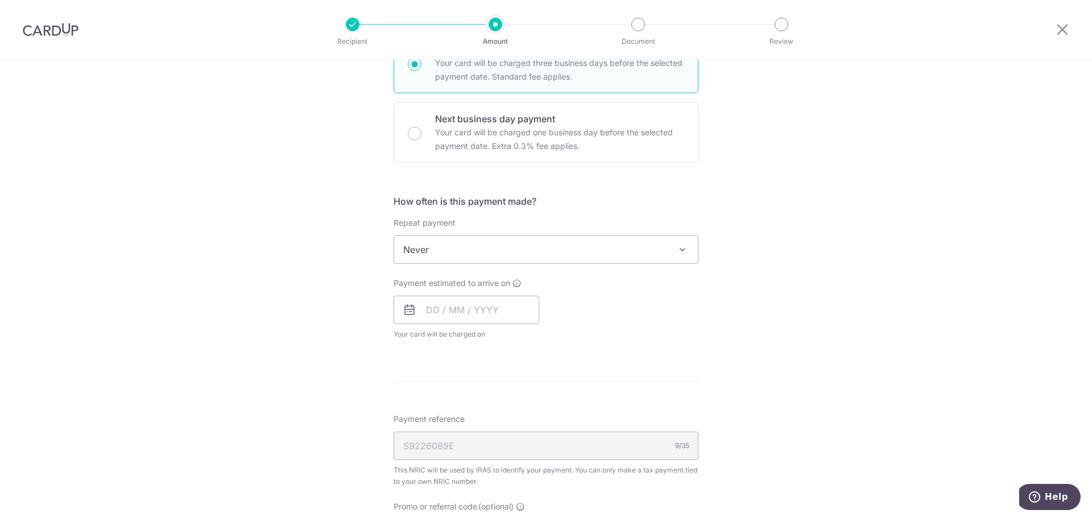
scroll to position [341, 0]
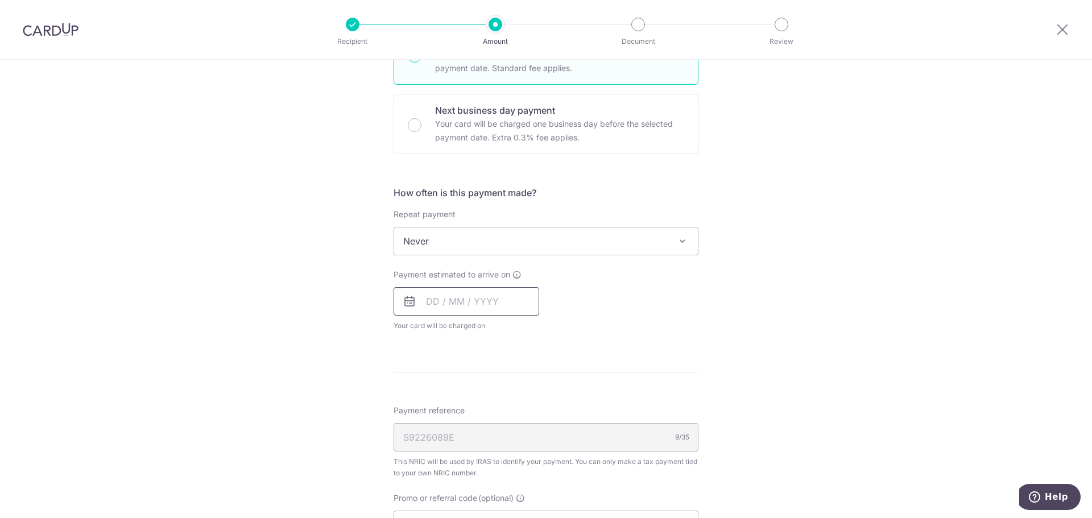
click at [436, 305] on input "text" at bounding box center [466, 301] width 146 height 28
click at [440, 426] on link "15" at bounding box center [439, 428] width 18 height 18
type input "[DATE]"
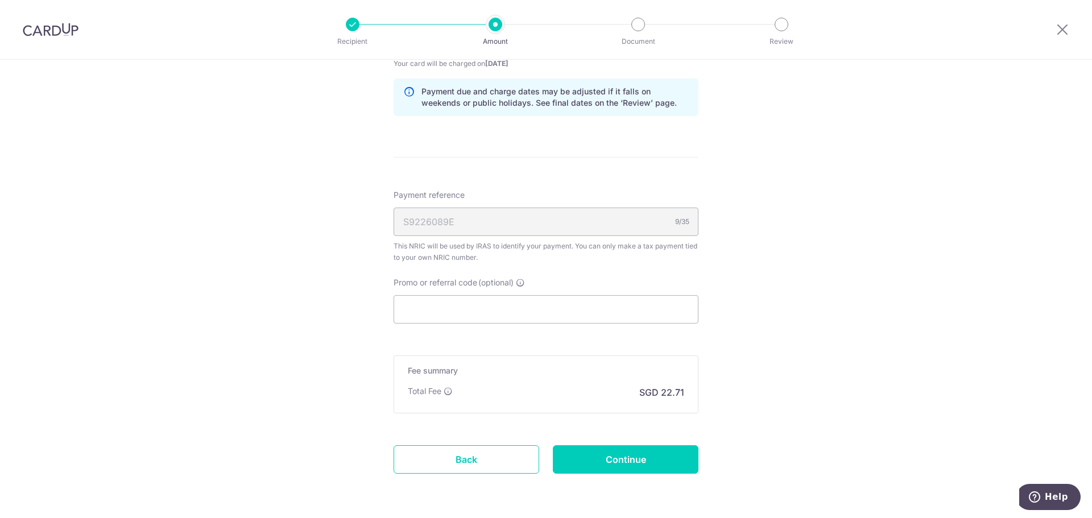
scroll to position [626, 0]
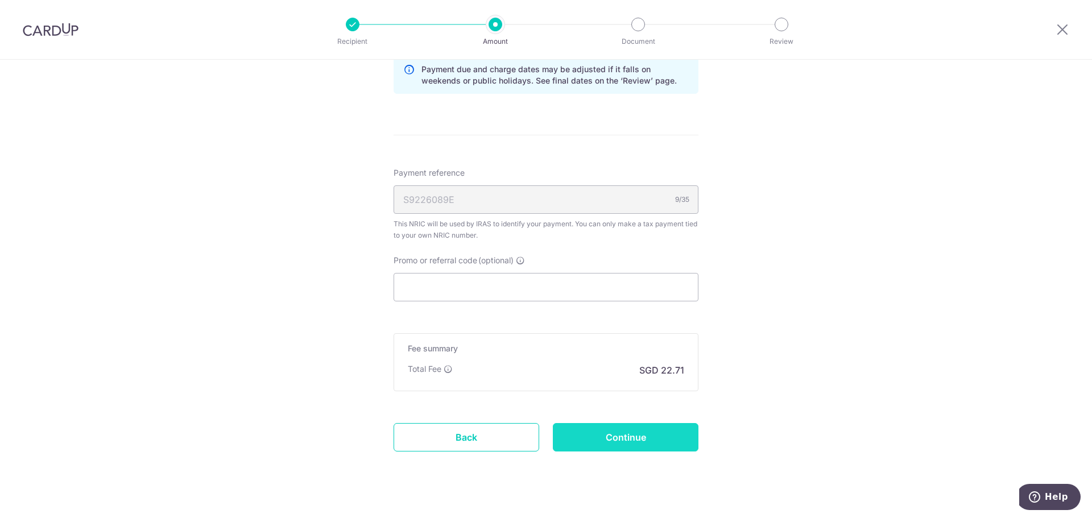
click at [636, 441] on input "Continue" at bounding box center [626, 437] width 146 height 28
type input "Create Schedule"
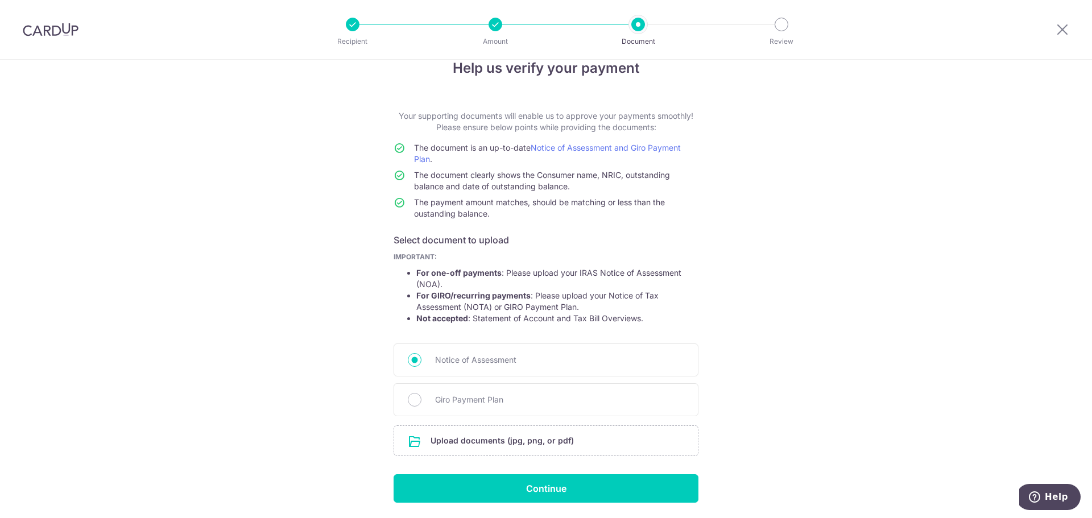
scroll to position [63, 0]
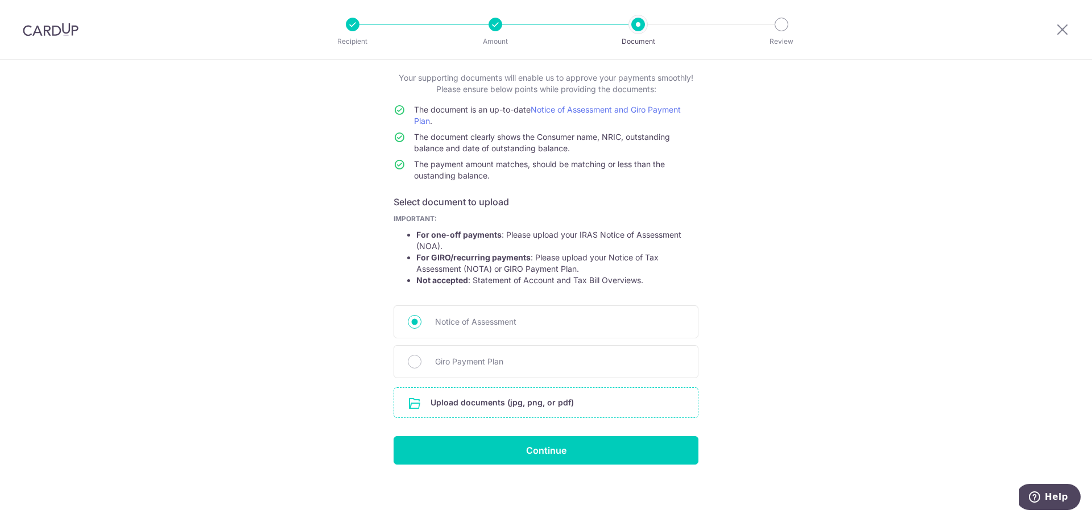
click at [429, 407] on input "file" at bounding box center [546, 403] width 304 height 30
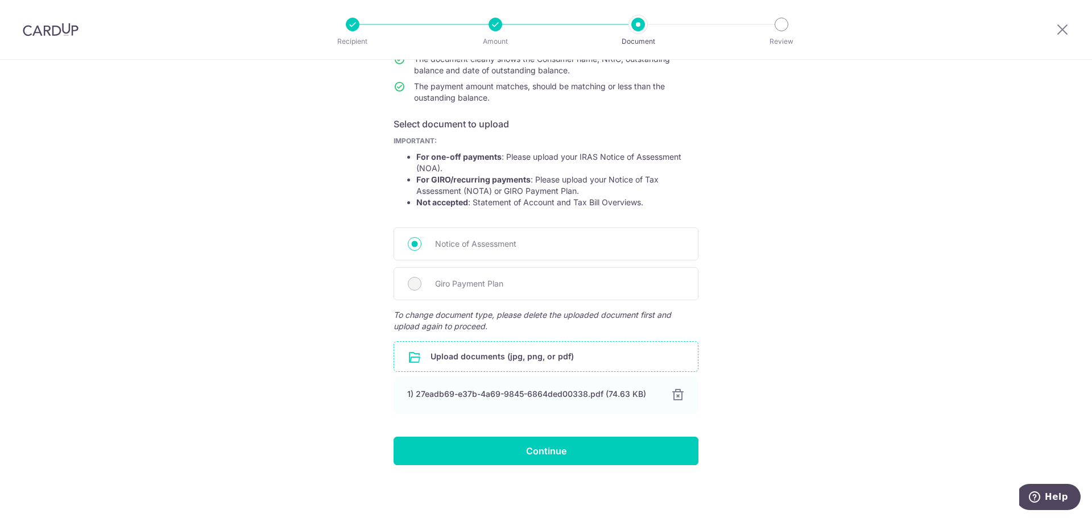
scroll to position [141, 0]
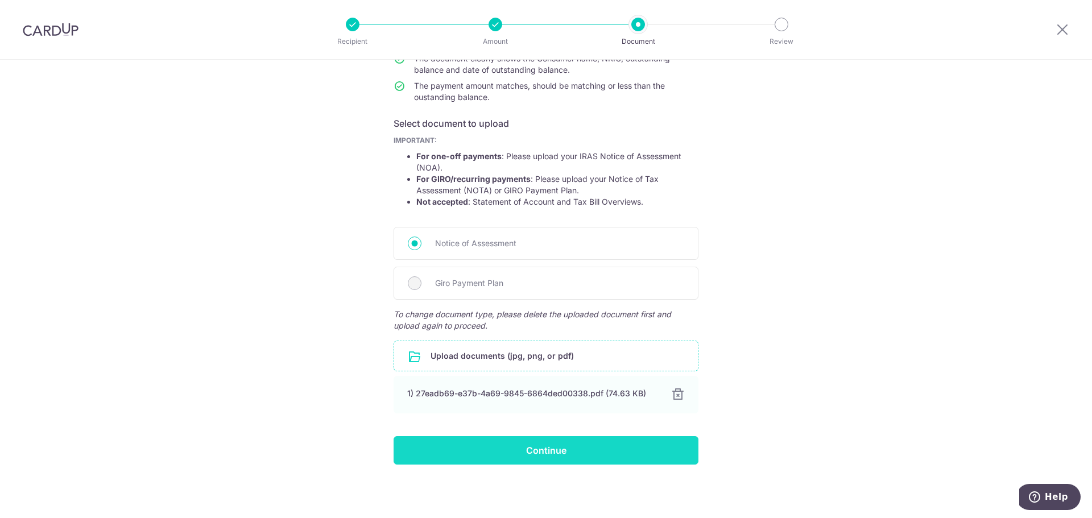
click at [599, 458] on input "Continue" at bounding box center [545, 450] width 305 height 28
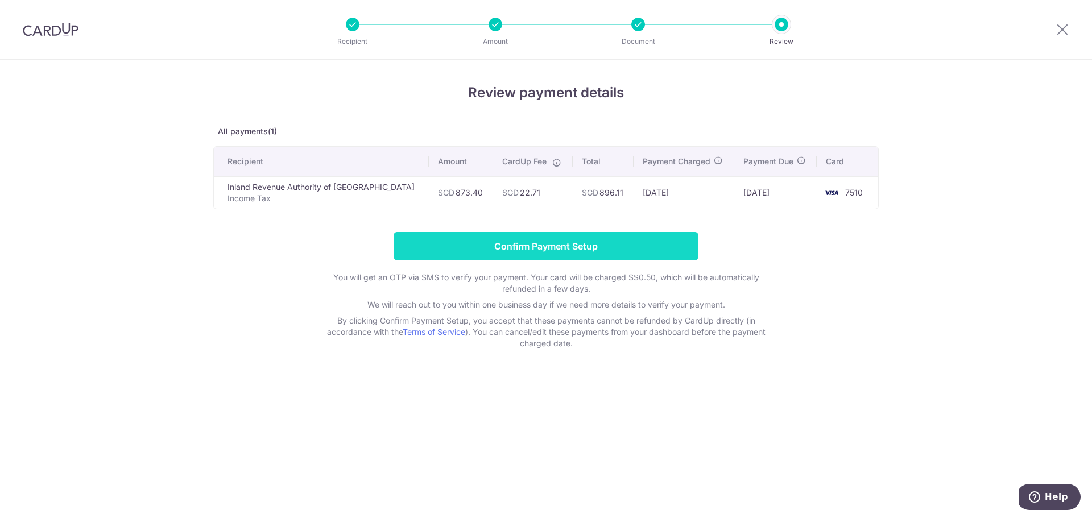
click at [590, 254] on input "Confirm Payment Setup" at bounding box center [545, 246] width 305 height 28
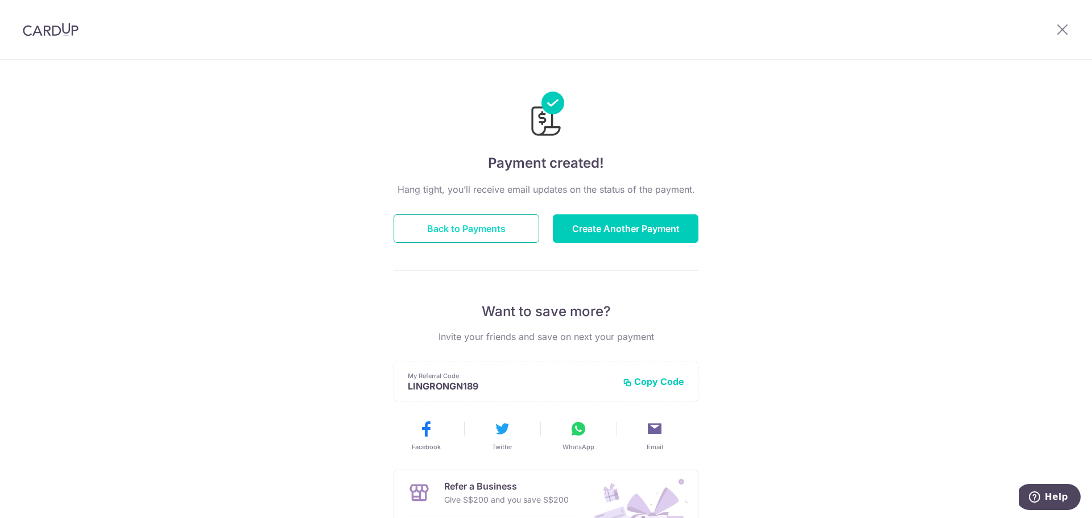
click at [508, 237] on button "Back to Payments" at bounding box center [466, 228] width 146 height 28
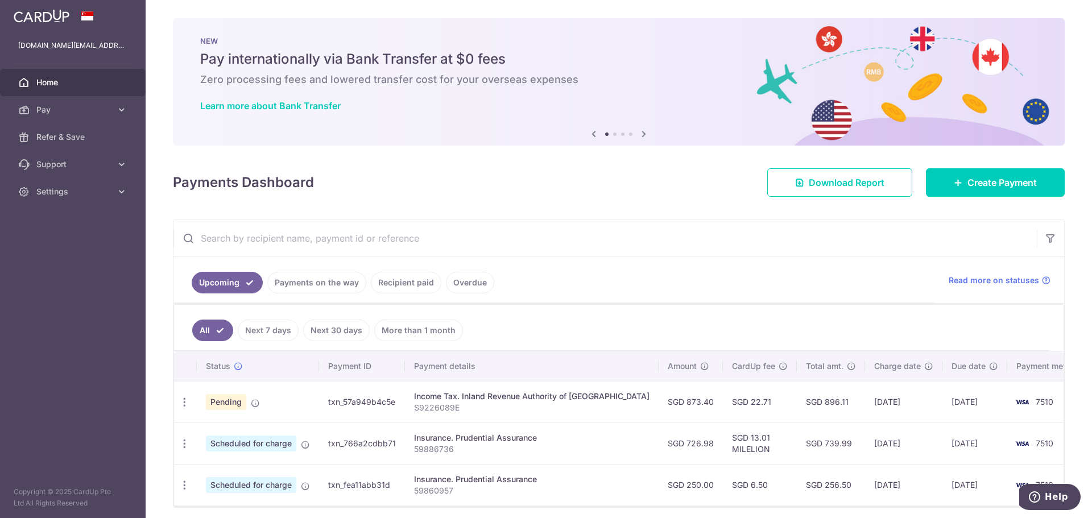
scroll to position [43, 0]
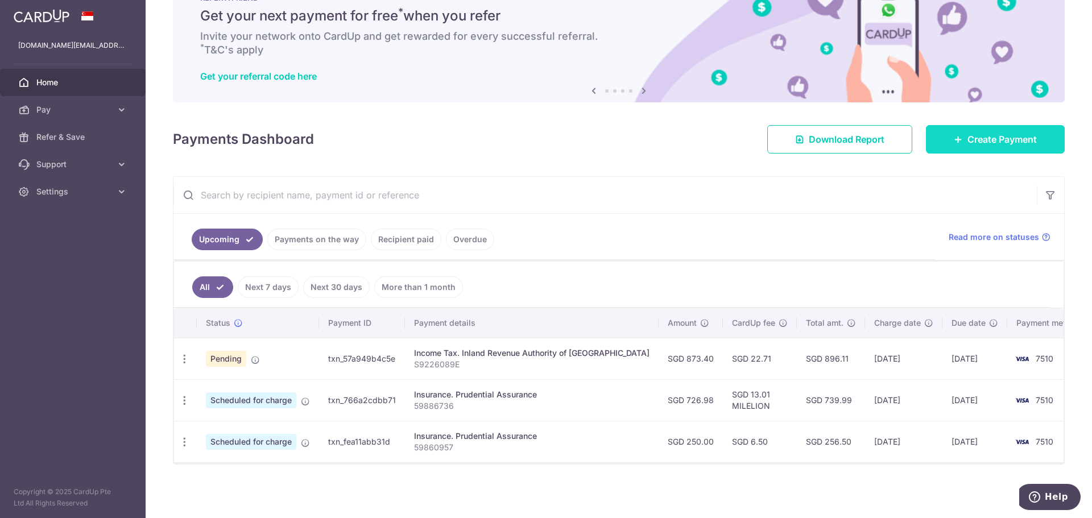
click at [1000, 142] on span "Create Payment" at bounding box center [1001, 139] width 69 height 14
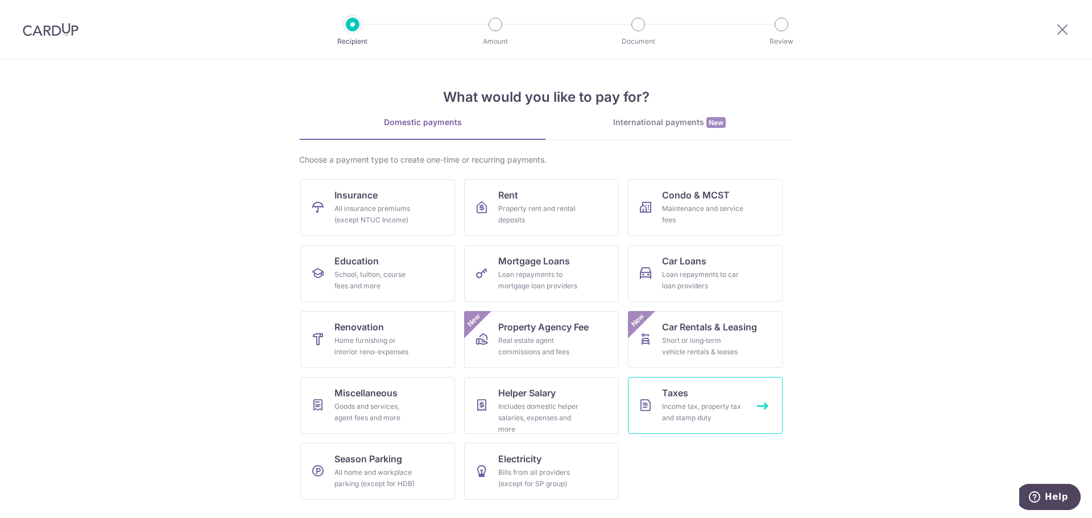
click at [711, 417] on div "Income tax, property tax and stamp duty" at bounding box center [703, 412] width 82 height 23
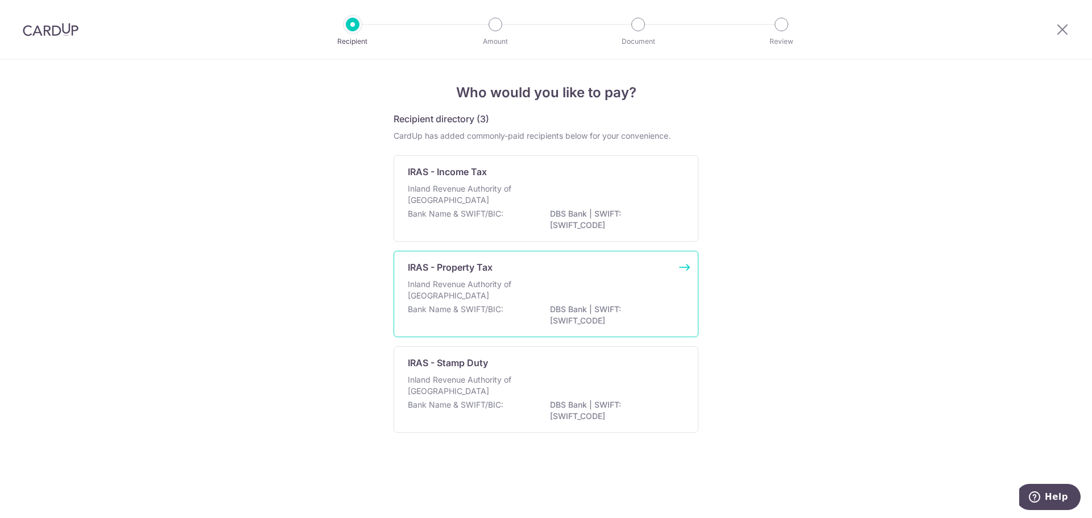
click at [608, 317] on p "DBS Bank | SWIFT: [SWIFT_CODE]" at bounding box center [613, 315] width 127 height 23
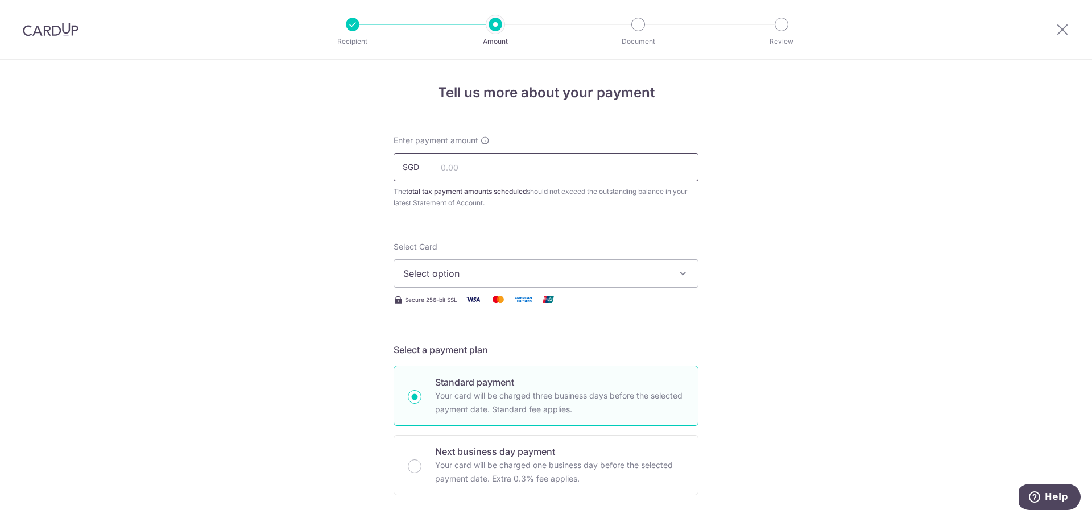
click at [465, 164] on input "text" at bounding box center [545, 167] width 305 height 28
type input "41.00"
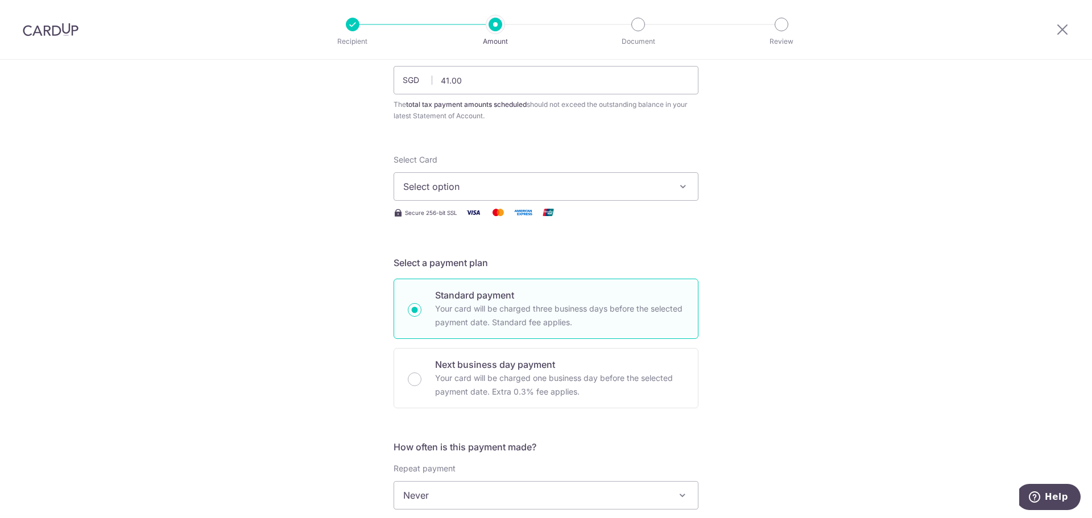
scroll to position [86, 0]
click at [489, 184] on span "Select option" at bounding box center [535, 188] width 265 height 14
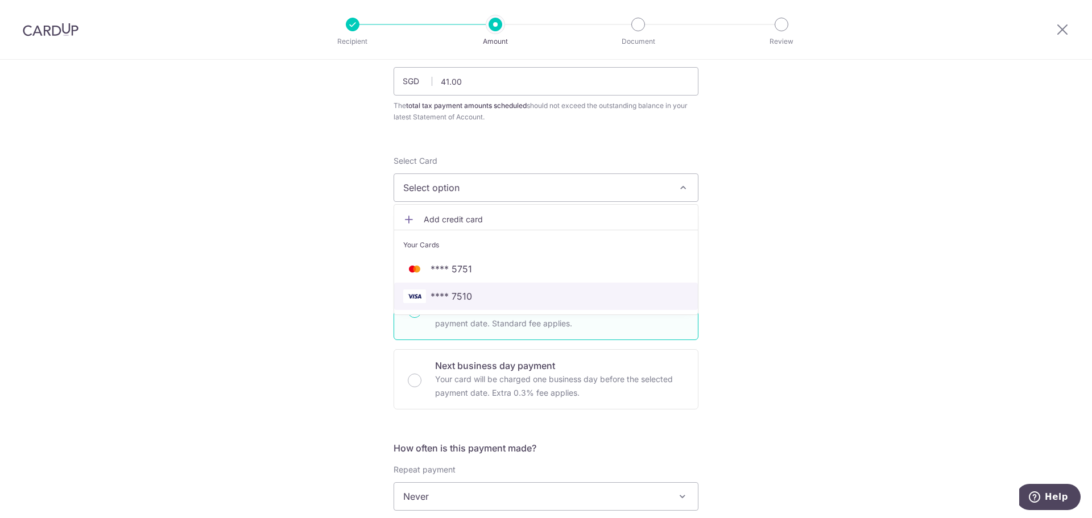
click at [450, 287] on link "**** 7510" at bounding box center [546, 296] width 304 height 27
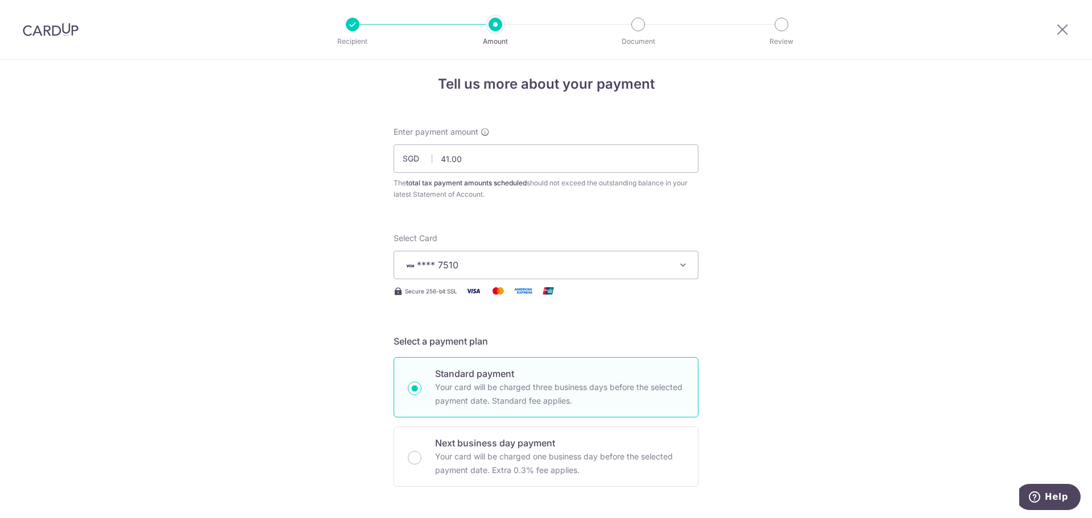
scroll to position [0, 0]
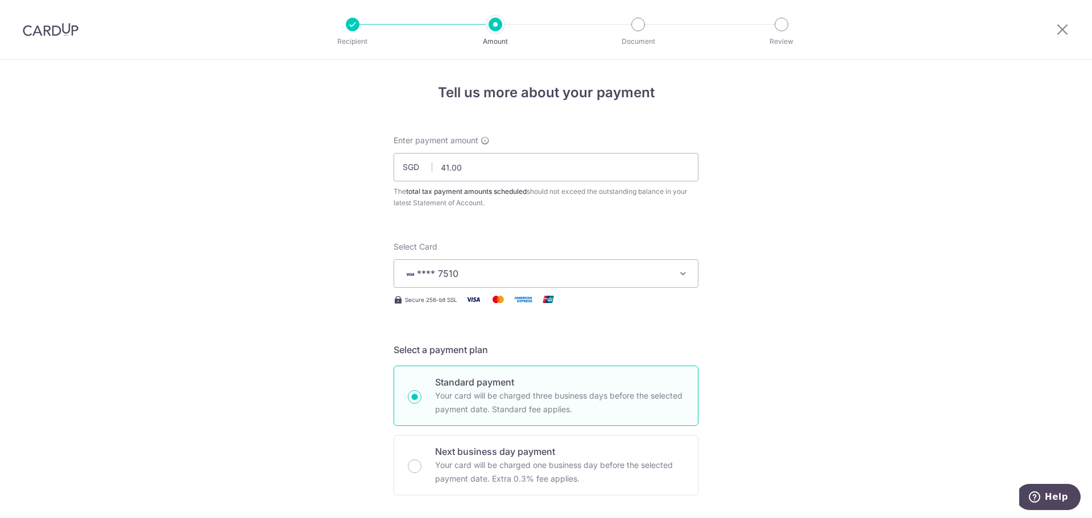
click at [47, 28] on img at bounding box center [51, 30] width 56 height 14
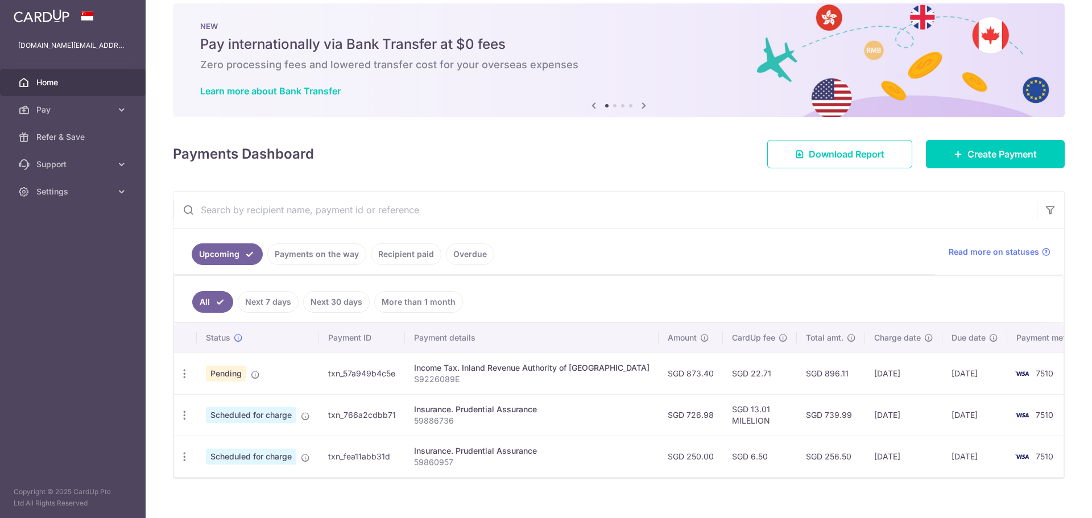
scroll to position [30, 0]
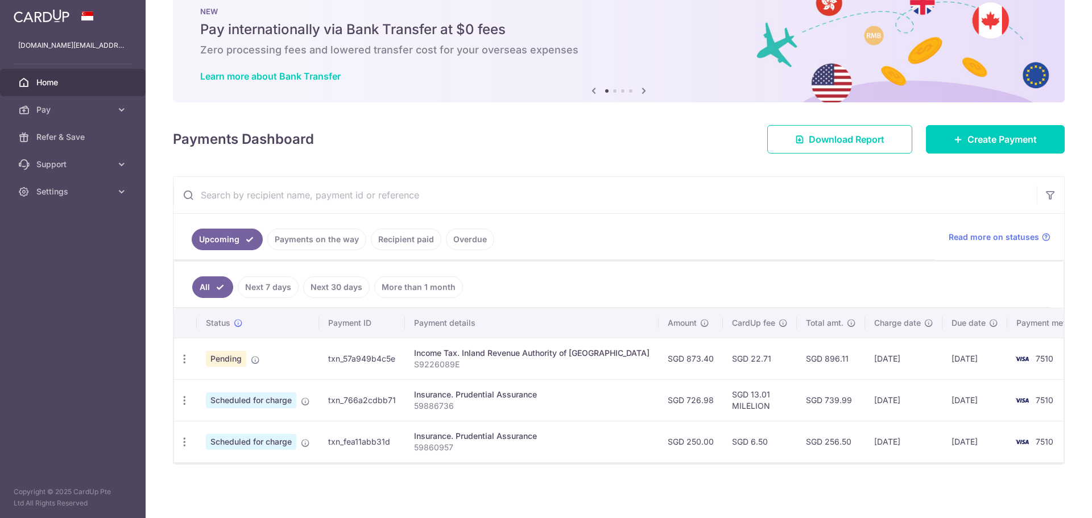
click at [333, 248] on link "Payments on the way" at bounding box center [316, 240] width 99 height 22
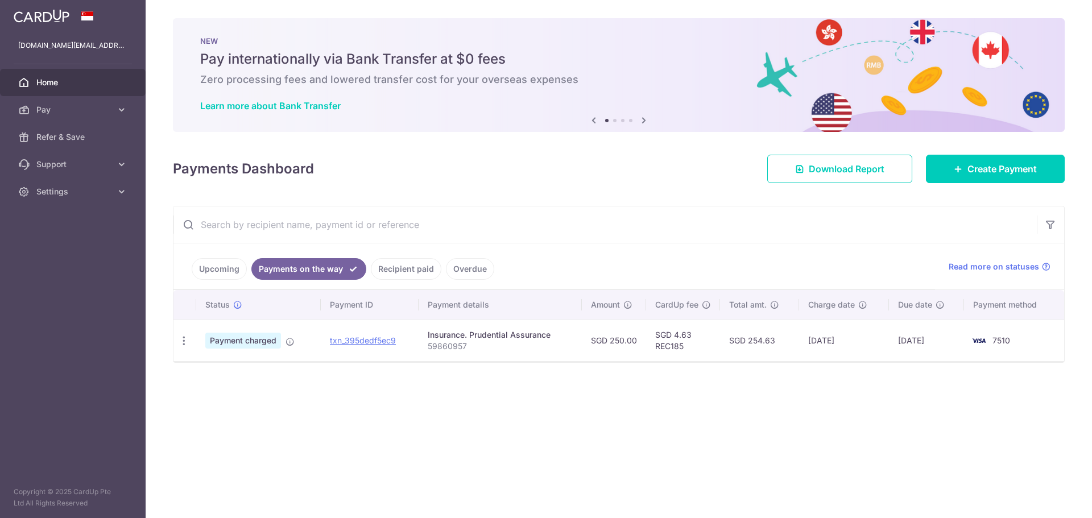
click at [405, 272] on link "Recipient paid" at bounding box center [406, 269] width 71 height 22
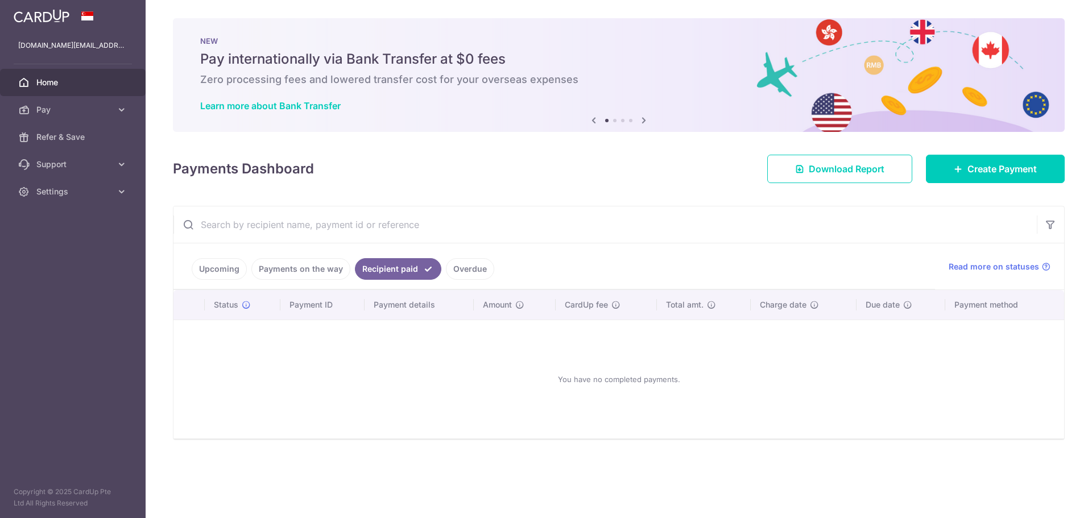
click at [288, 268] on link "Payments on the way" at bounding box center [300, 269] width 99 height 22
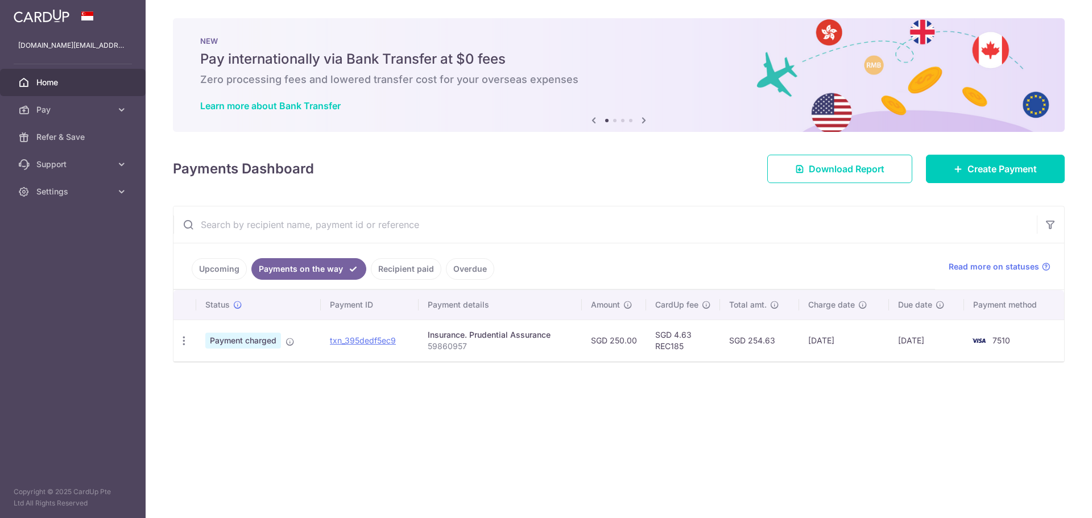
click at [216, 270] on link "Upcoming" at bounding box center [219, 269] width 55 height 22
